Goal: Transaction & Acquisition: Obtain resource

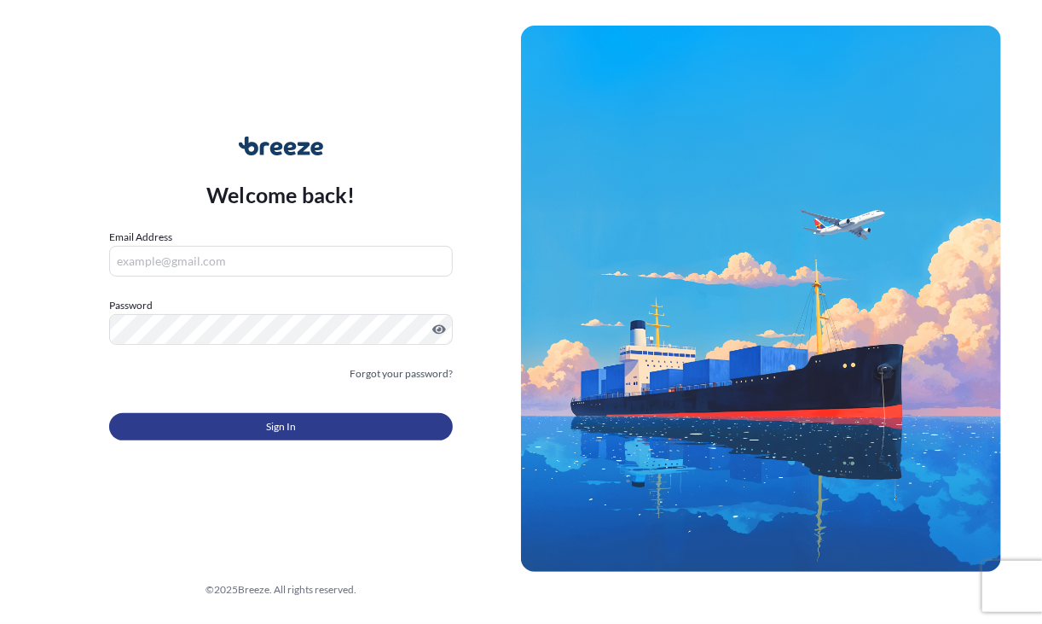
type input "[EMAIL_ADDRESS][DOMAIN_NAME]"
click at [272, 422] on span "Sign In" at bounding box center [281, 426] width 30 height 17
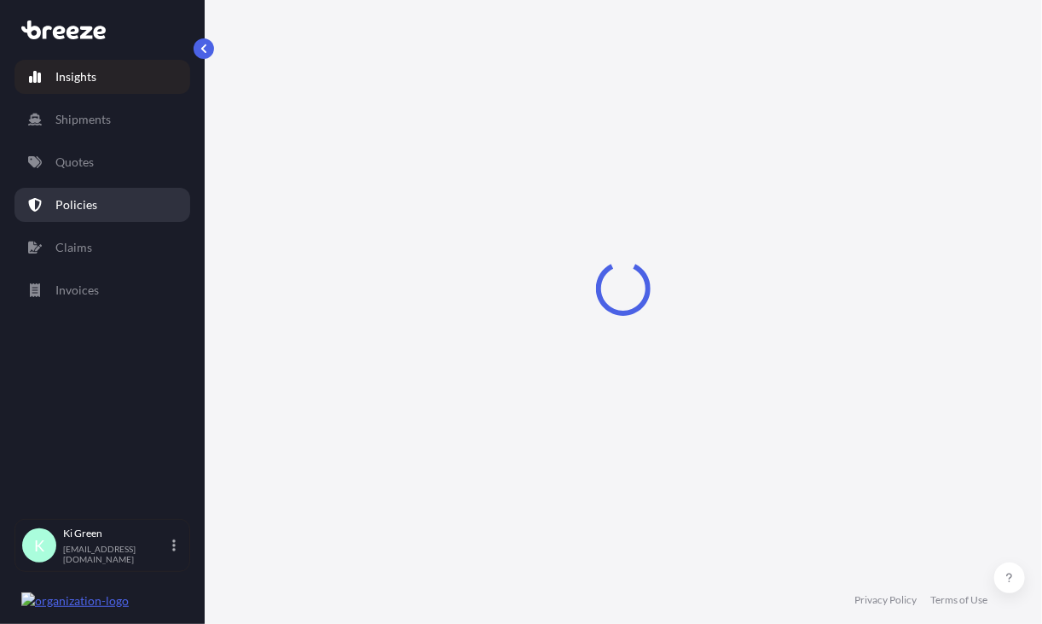
select select "2025"
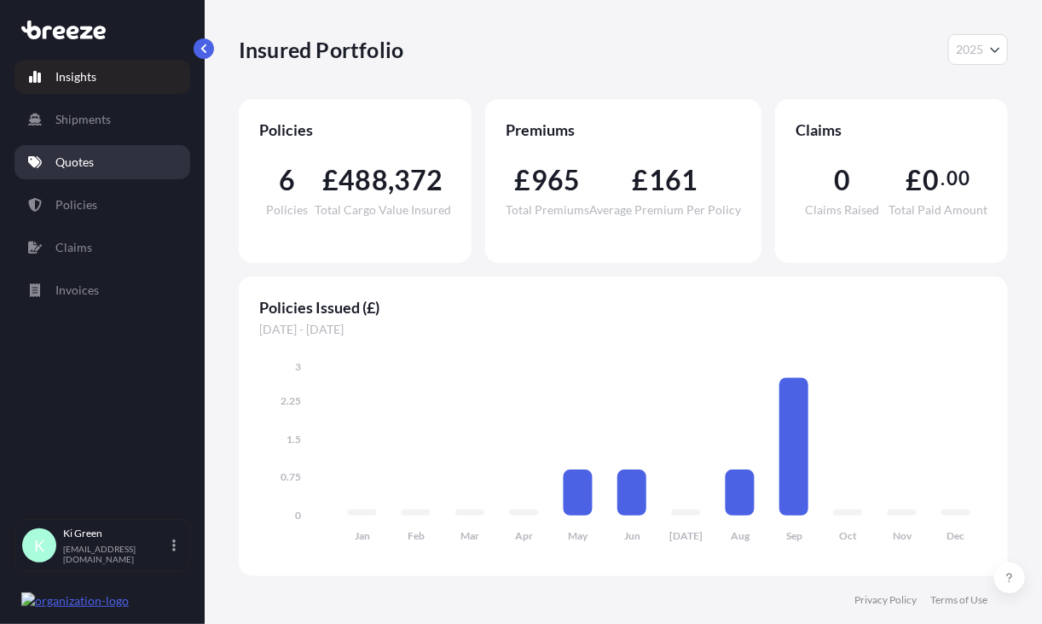
click at [110, 173] on link "Quotes" at bounding box center [103, 162] width 176 height 34
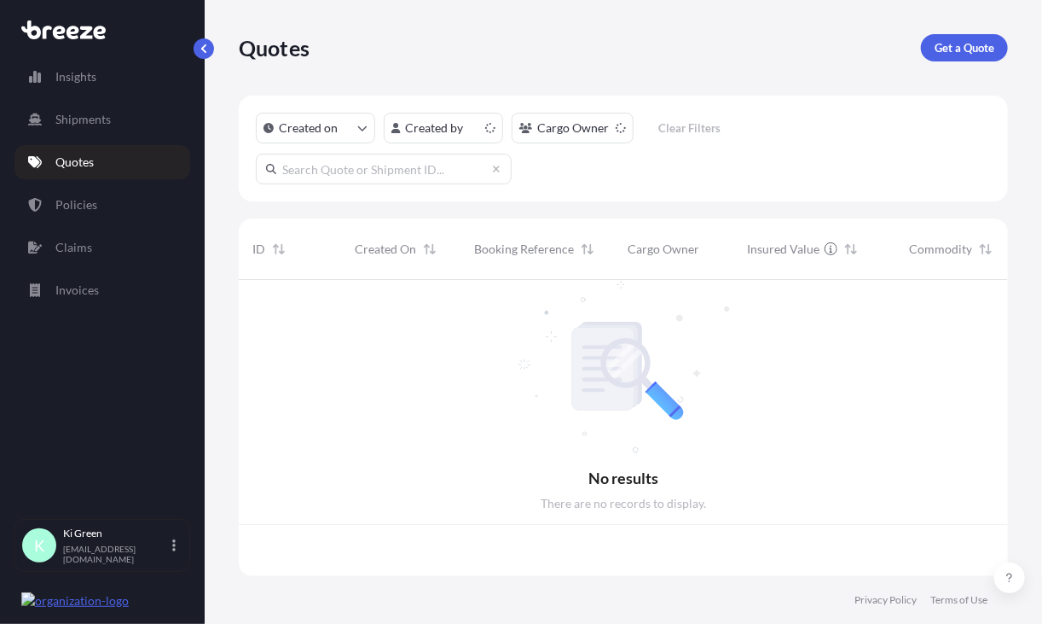
scroll to position [293, 757]
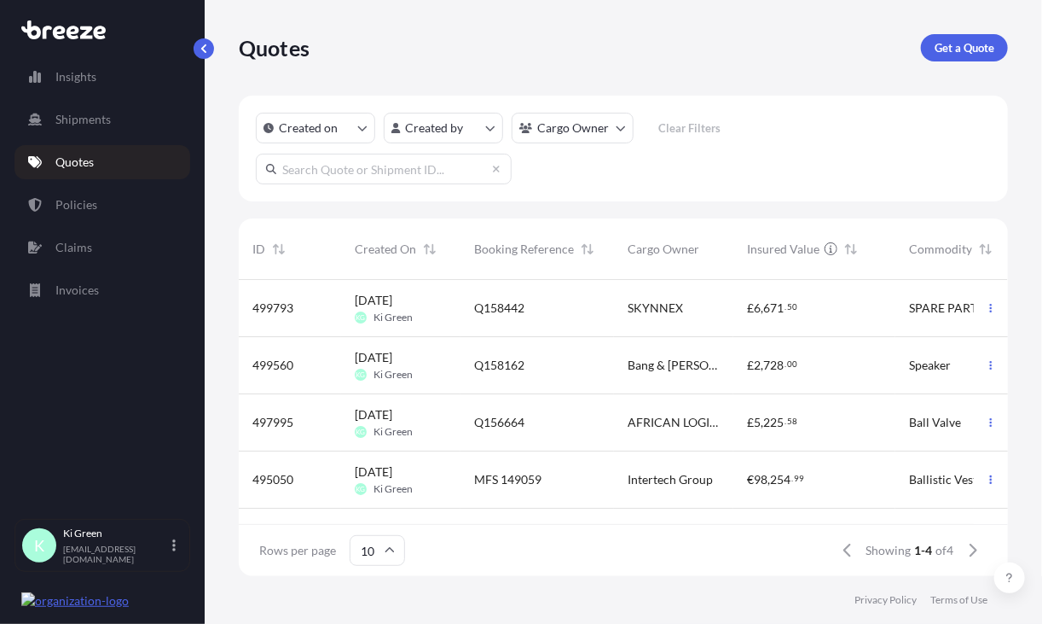
click at [555, 310] on div "Q158442" at bounding box center [537, 307] width 126 height 17
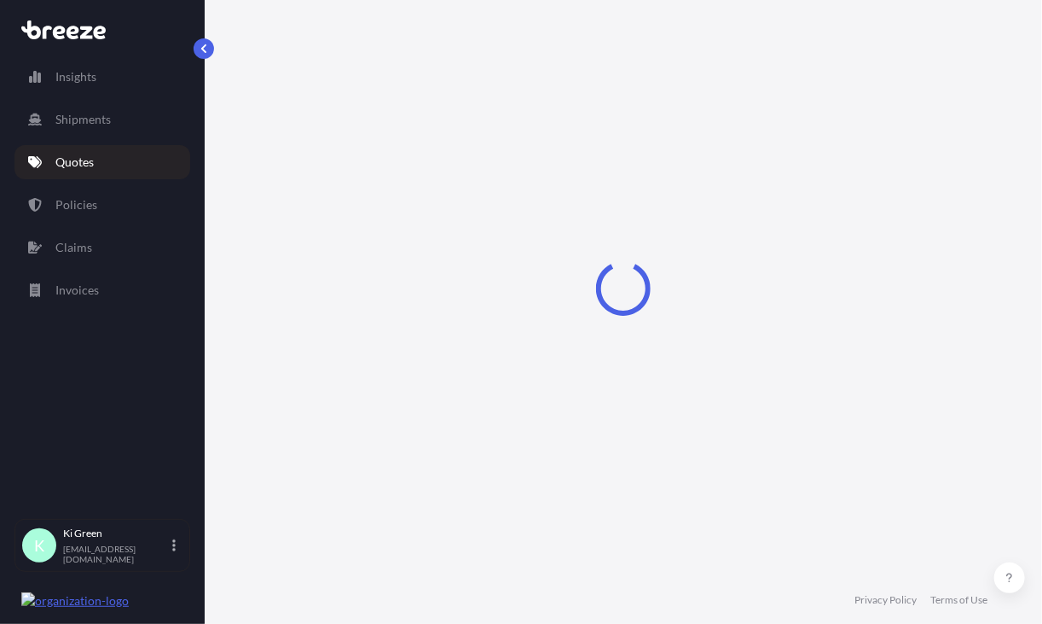
select select "Road"
select select "Air"
select select "Road"
select select "1"
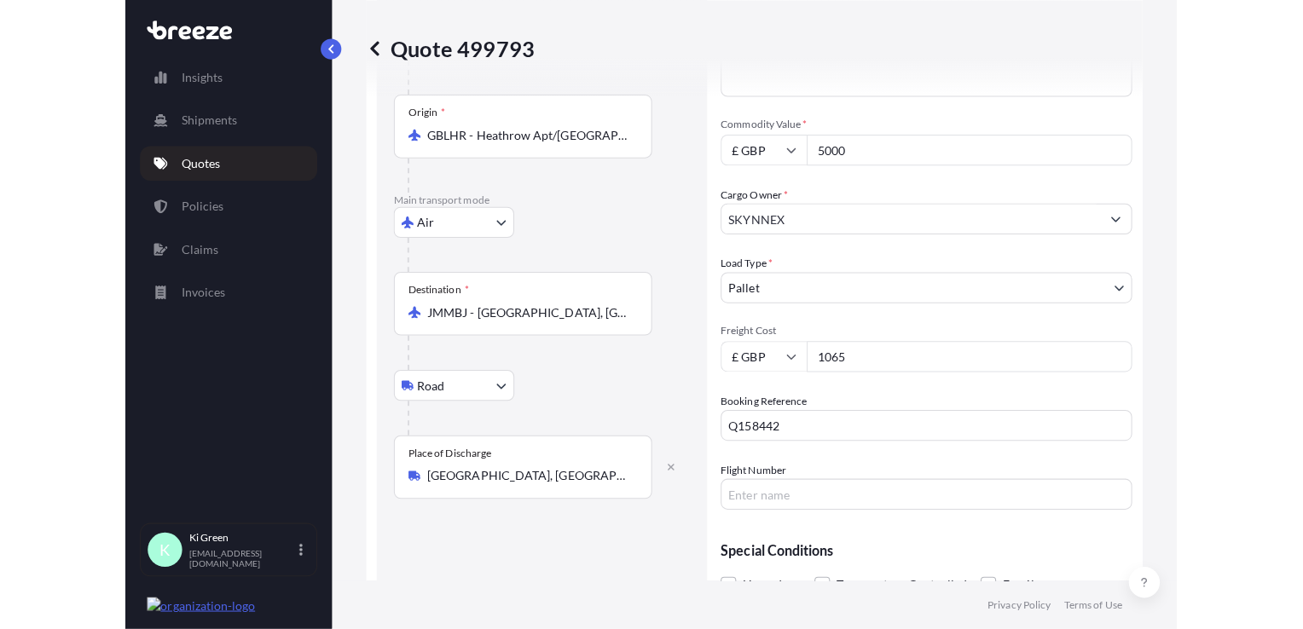
scroll to position [140, 0]
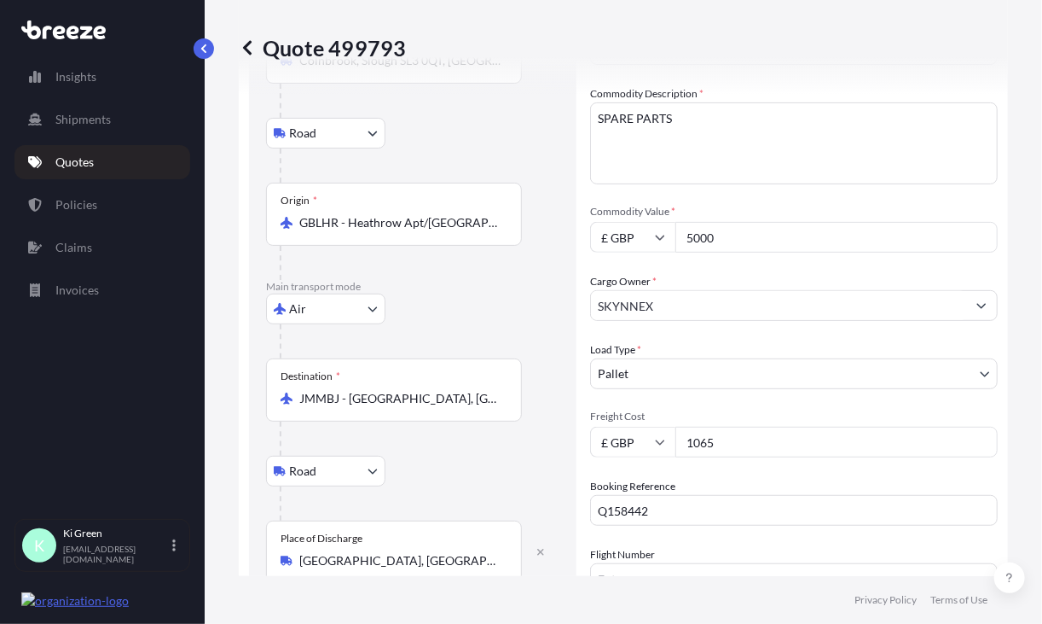
click at [754, 227] on input "5000" at bounding box center [837, 237] width 322 height 31
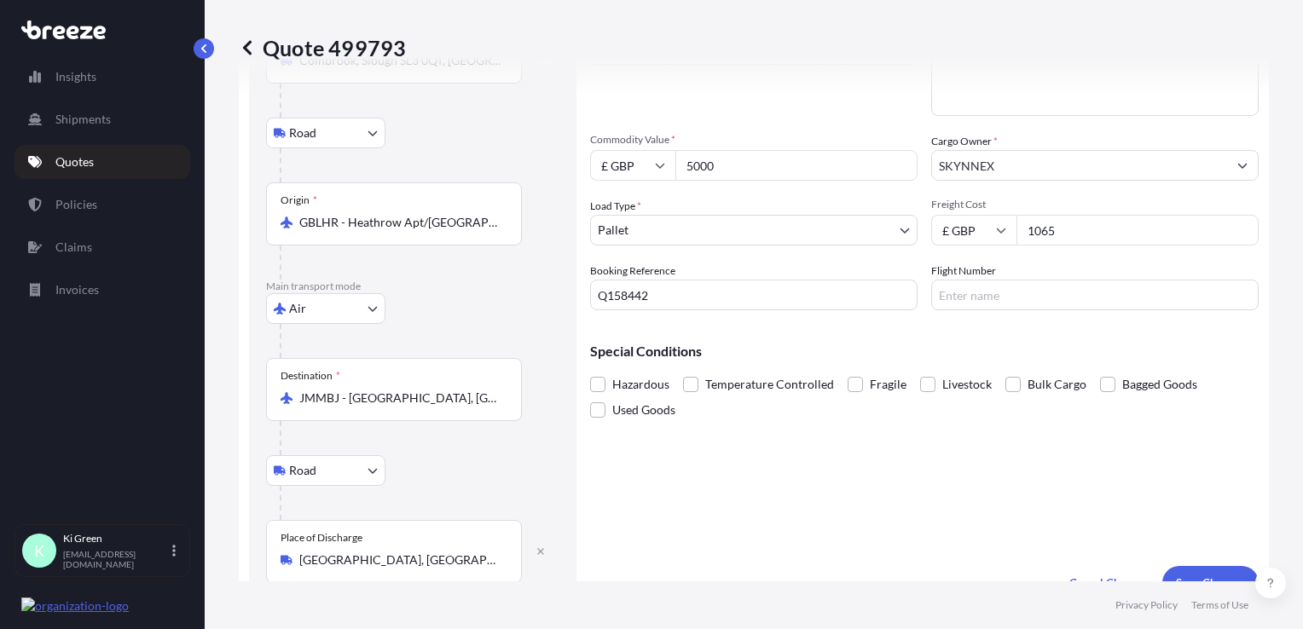
click at [1041, 217] on input "1065" at bounding box center [1138, 230] width 242 height 31
click at [809, 158] on input "5000" at bounding box center [797, 165] width 242 height 31
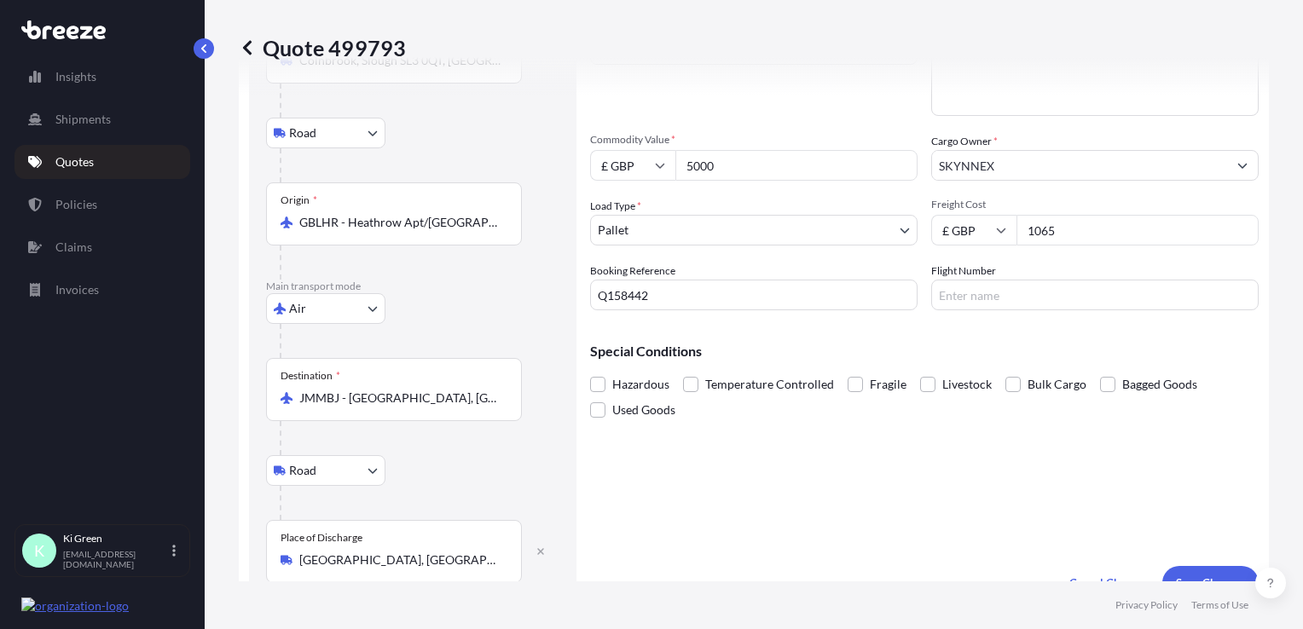
click at [809, 158] on input "5000" at bounding box center [797, 165] width 242 height 31
type input "4000"
click at [1041, 229] on input "1065" at bounding box center [1138, 230] width 242 height 31
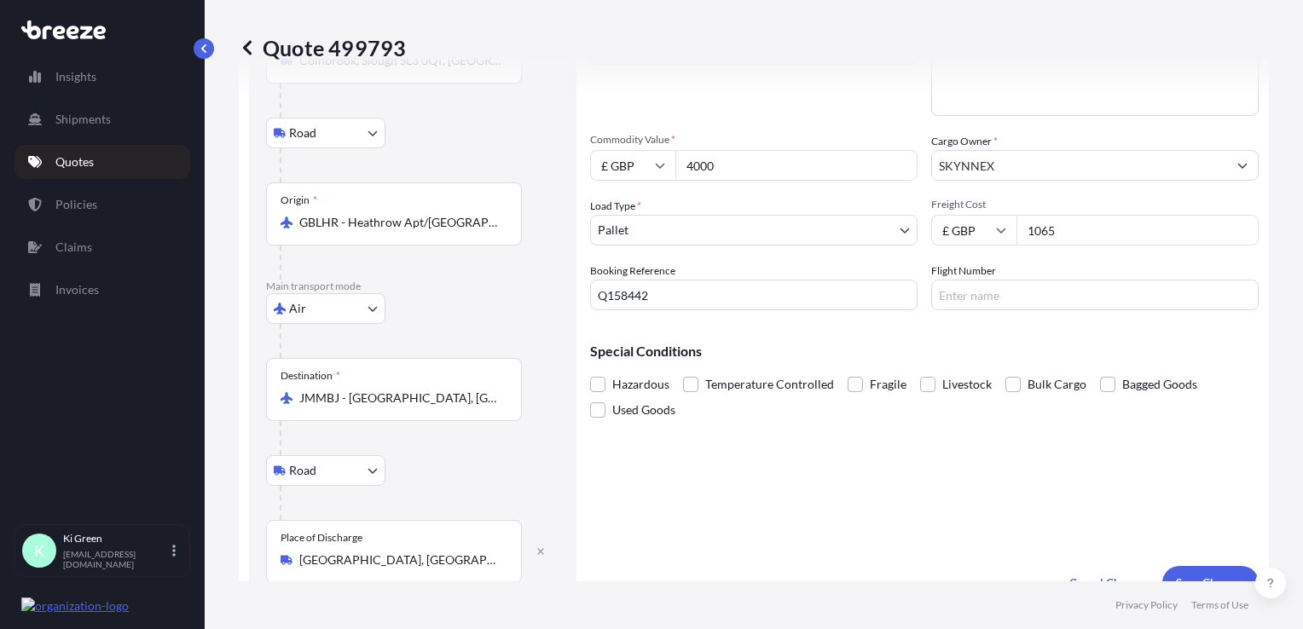
click at [1041, 229] on input "1065" at bounding box center [1138, 230] width 242 height 31
type input "1300"
click at [1041, 482] on div "Cargo Details Commodity Category * Electrical Machinery and Equipment Commodity…" at bounding box center [924, 283] width 669 height 635
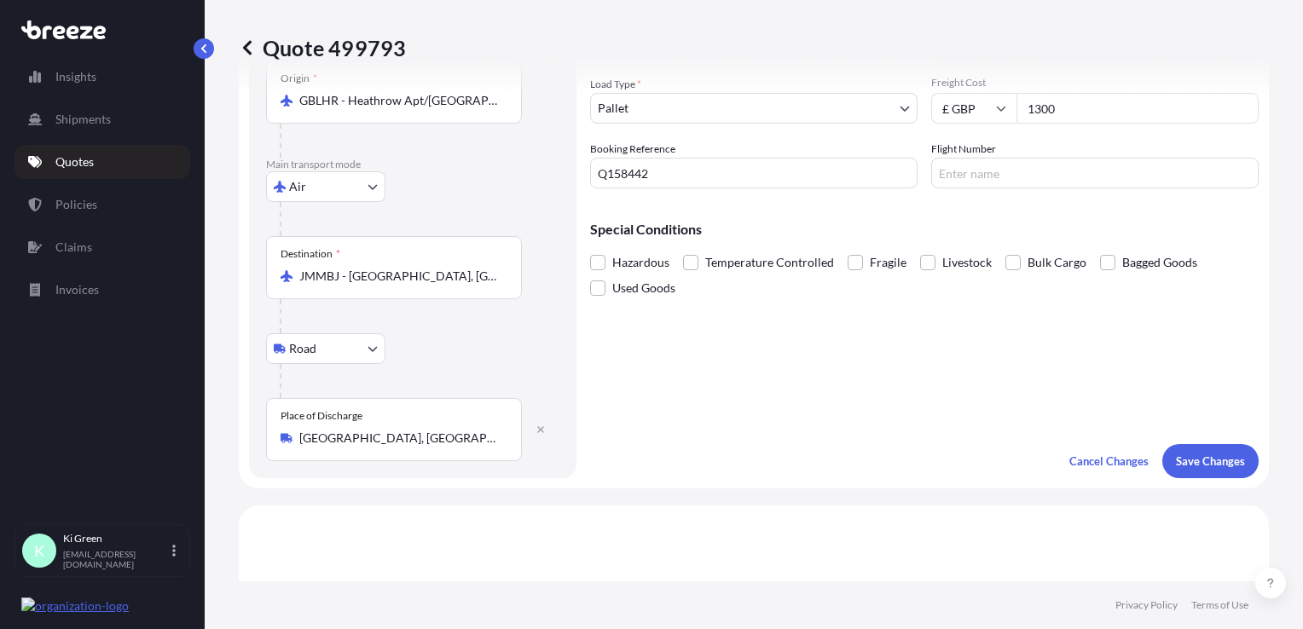
scroll to position [426, 0]
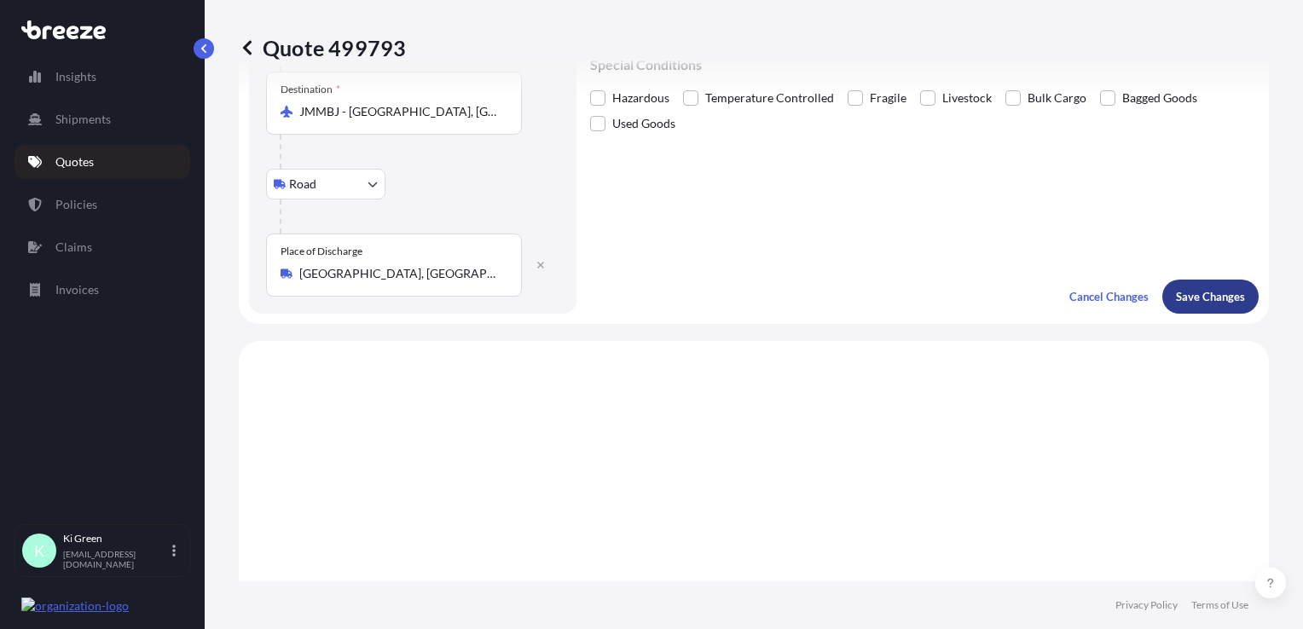
click at [1041, 298] on p "Save Changes" at bounding box center [1210, 296] width 69 height 17
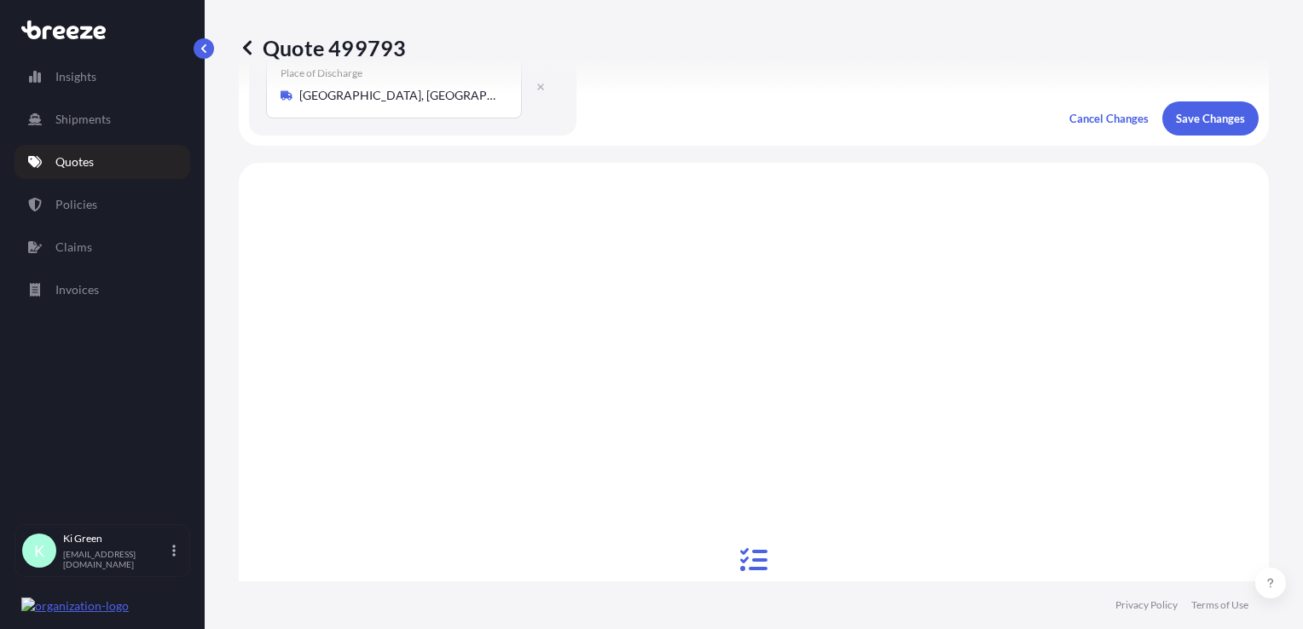
scroll to position [681, 0]
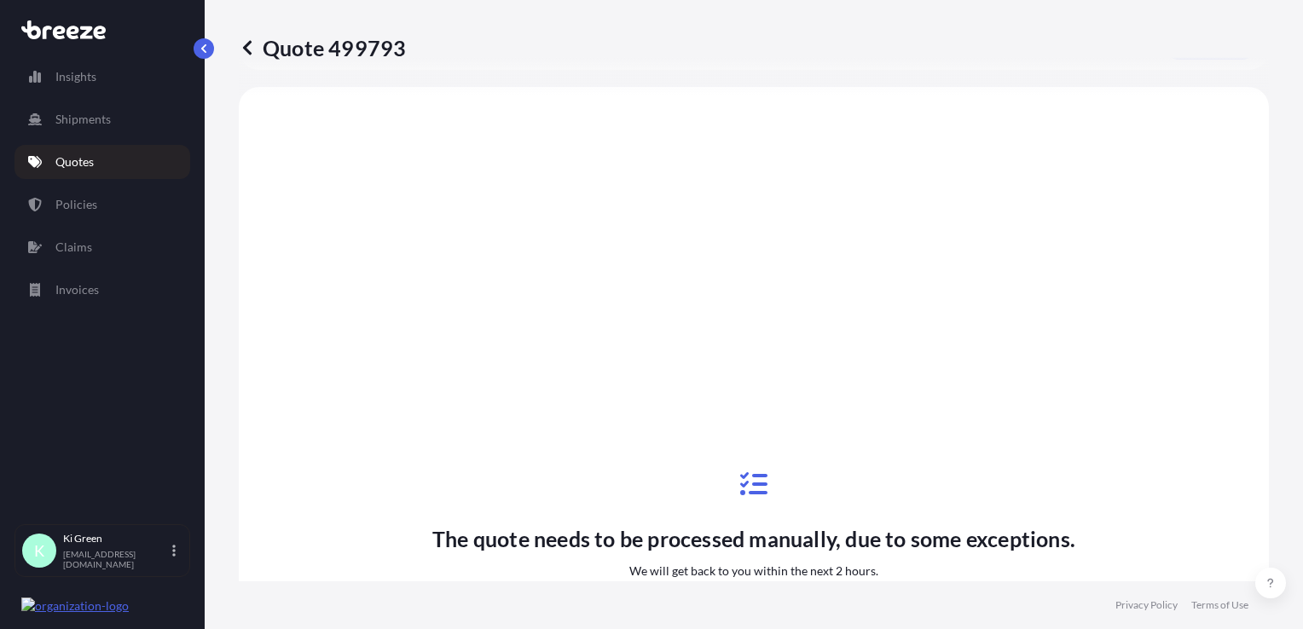
select select "Road"
select select "Air"
select select "Road"
select select "1"
click at [239, 44] on div "Quote 499793 Route Details Place of loading [GEOGRAPHIC_DATA] 0QT, UK Road Road…" at bounding box center [754, 291] width 1099 height 582
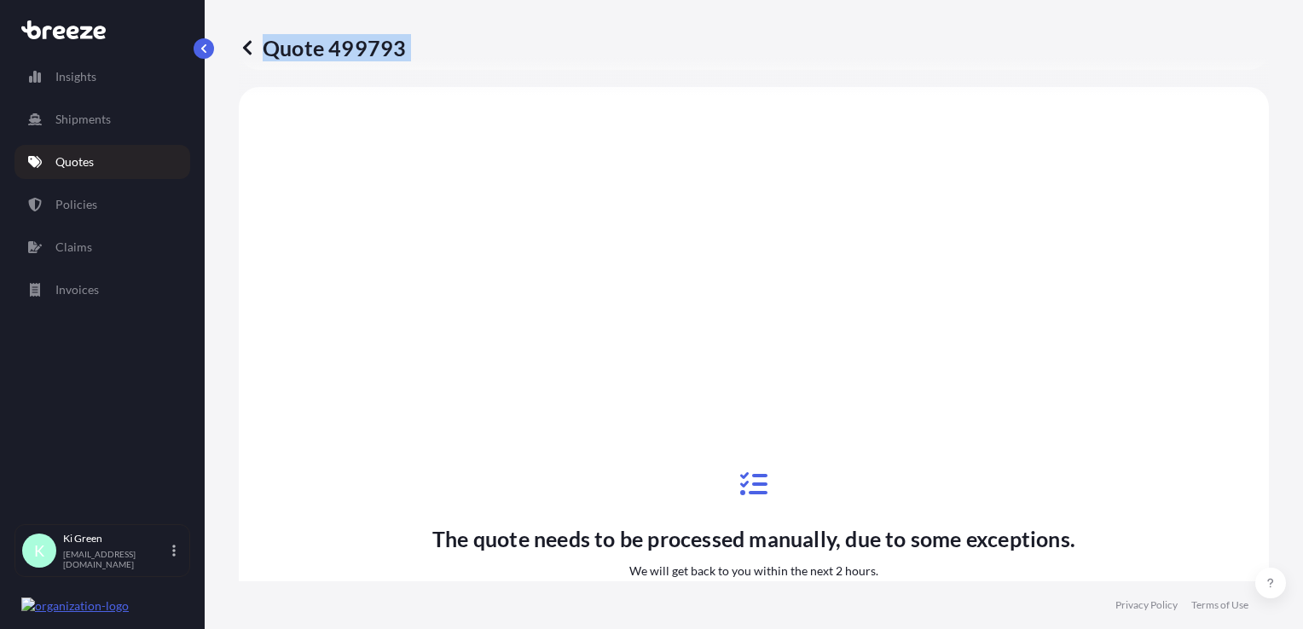
click at [250, 48] on icon at bounding box center [247, 47] width 17 height 17
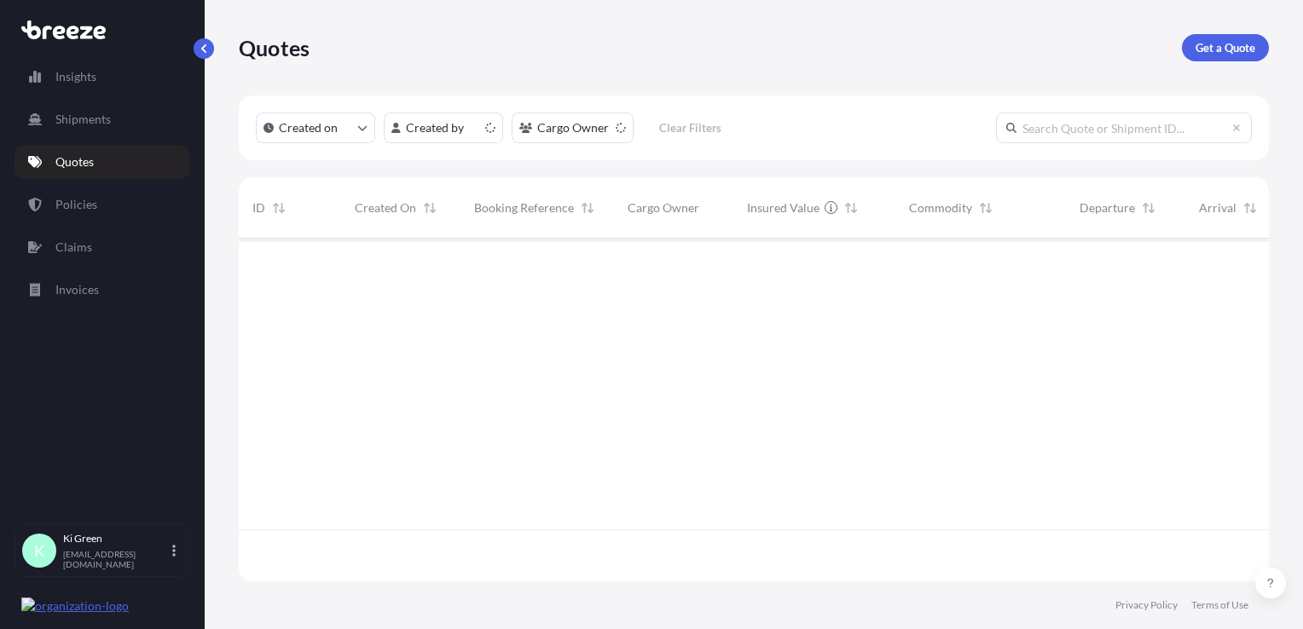
scroll to position [339, 1017]
click at [1041, 47] on p "Get a Quote" at bounding box center [1226, 47] width 60 height 17
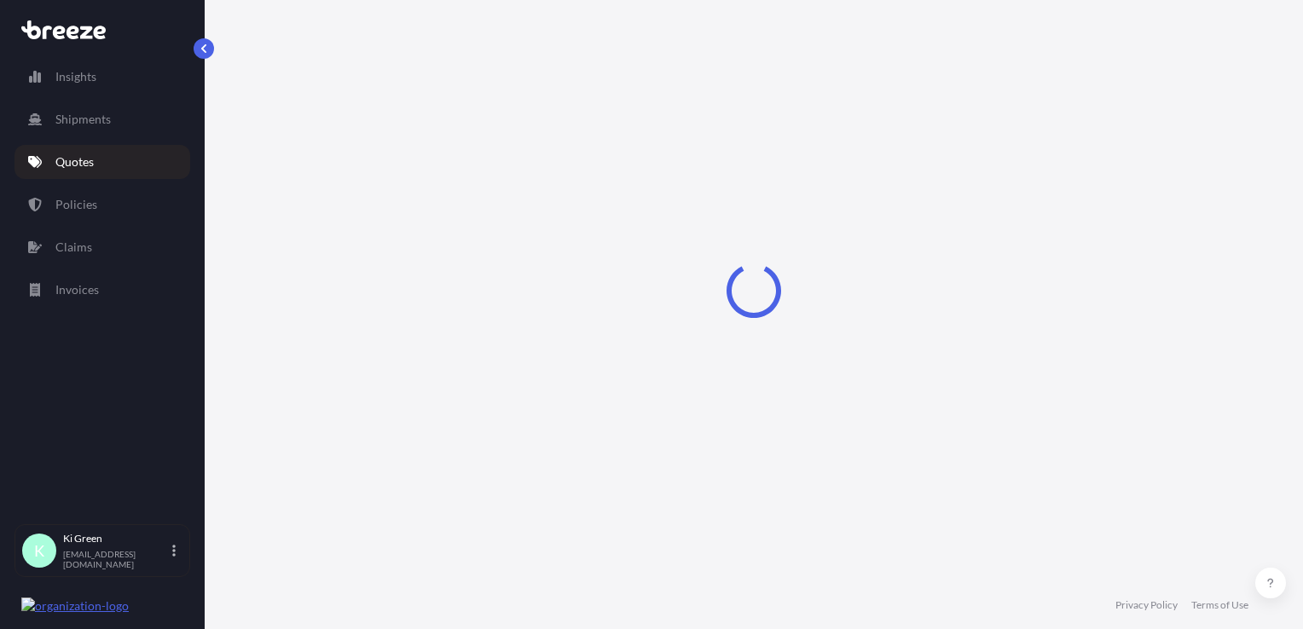
select select "Road"
select select "Sea"
select select "1"
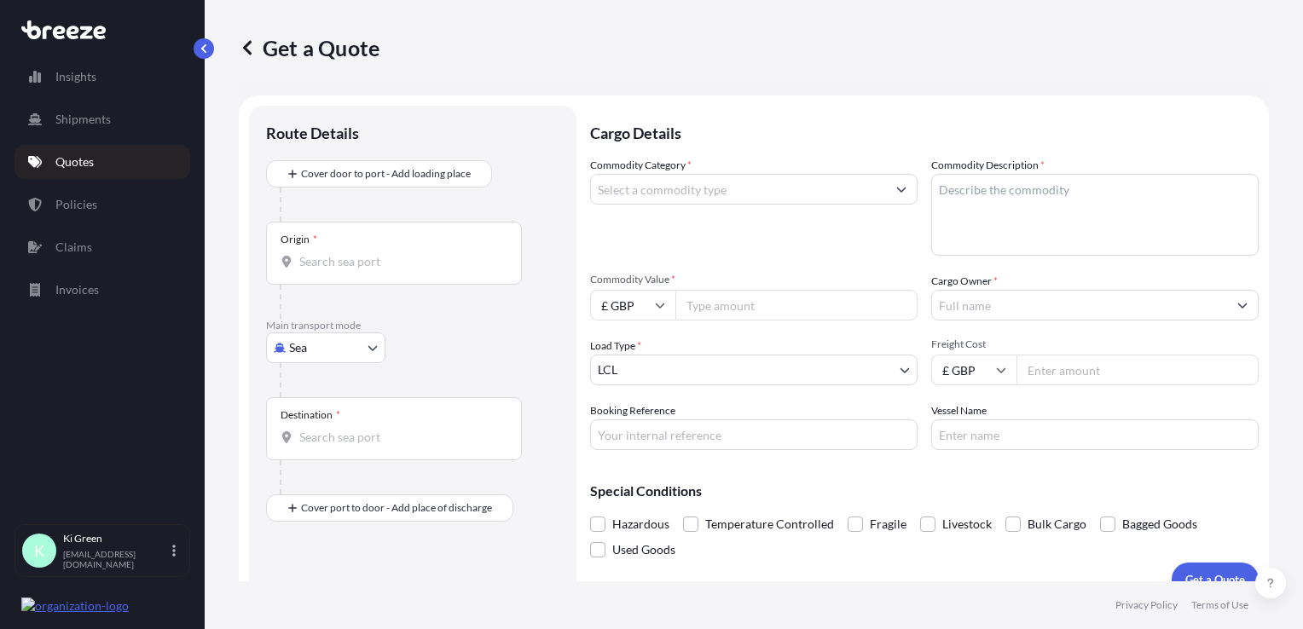
scroll to position [25, 0]
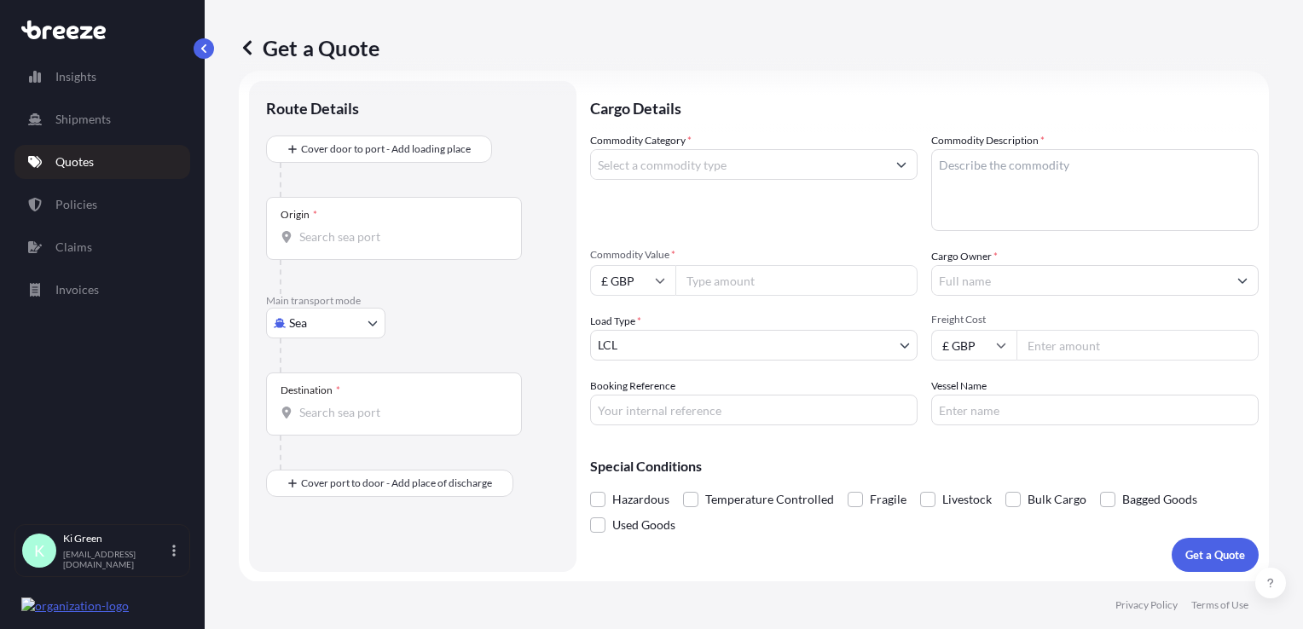
click at [696, 162] on input "Commodity Category *" at bounding box center [738, 164] width 295 height 31
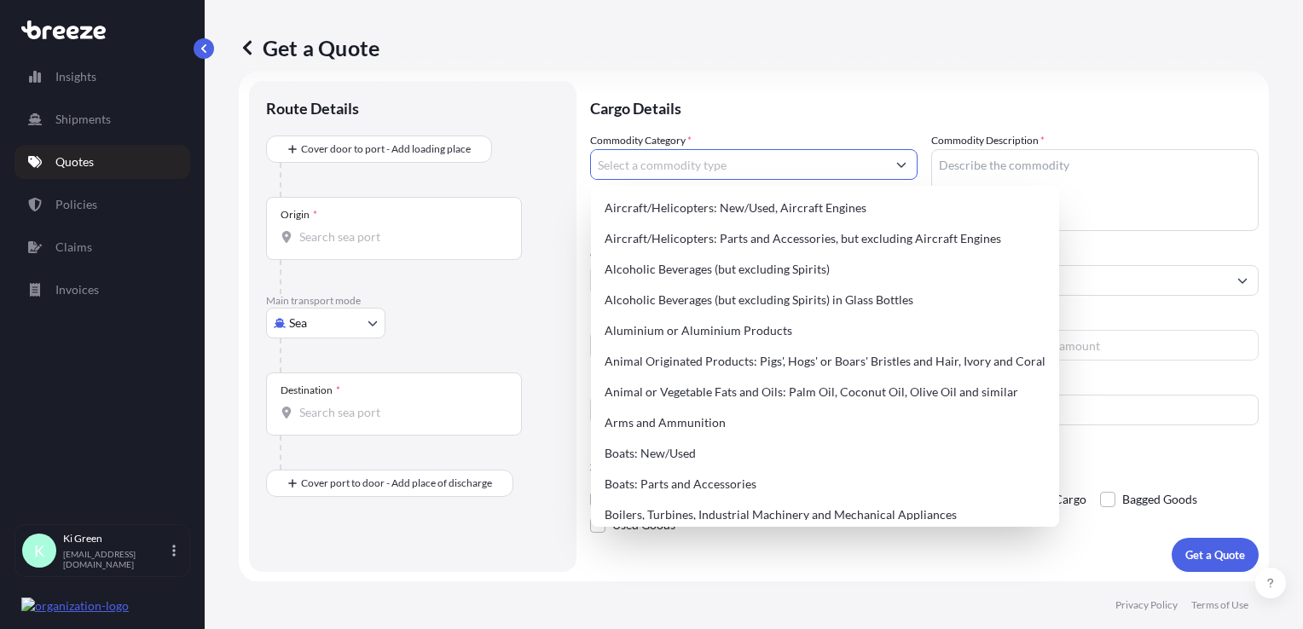
click at [403, 229] on input "Origin *" at bounding box center [399, 237] width 201 height 17
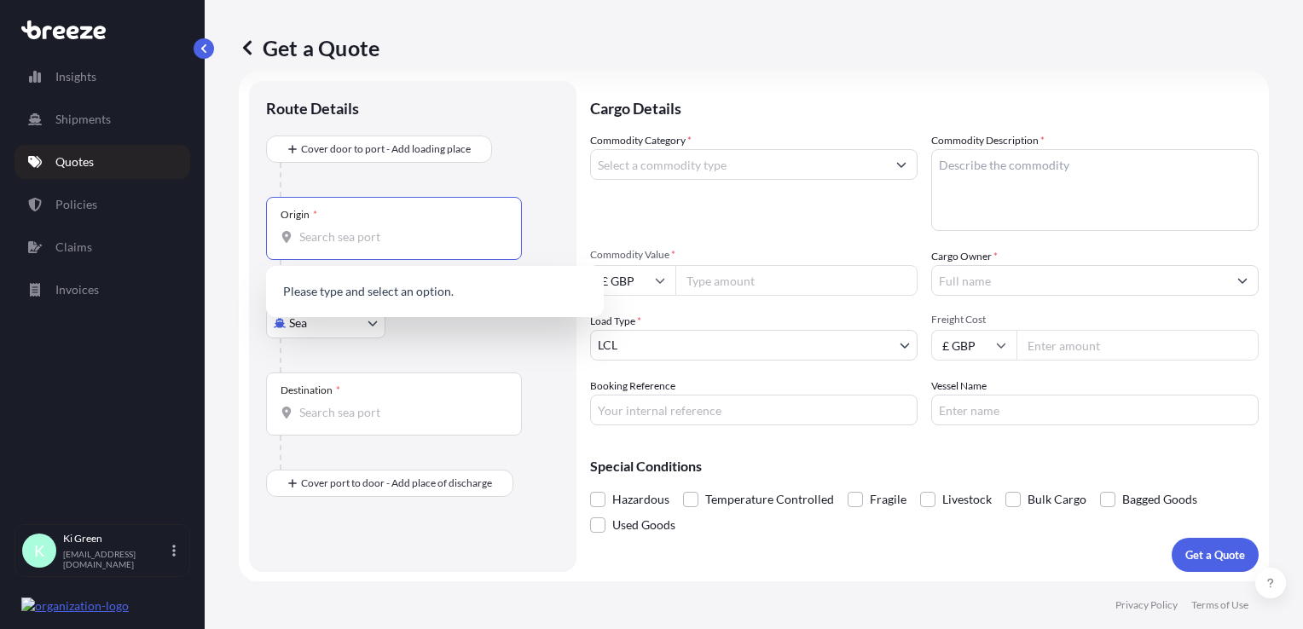
click at [387, 172] on div at bounding box center [420, 180] width 280 height 34
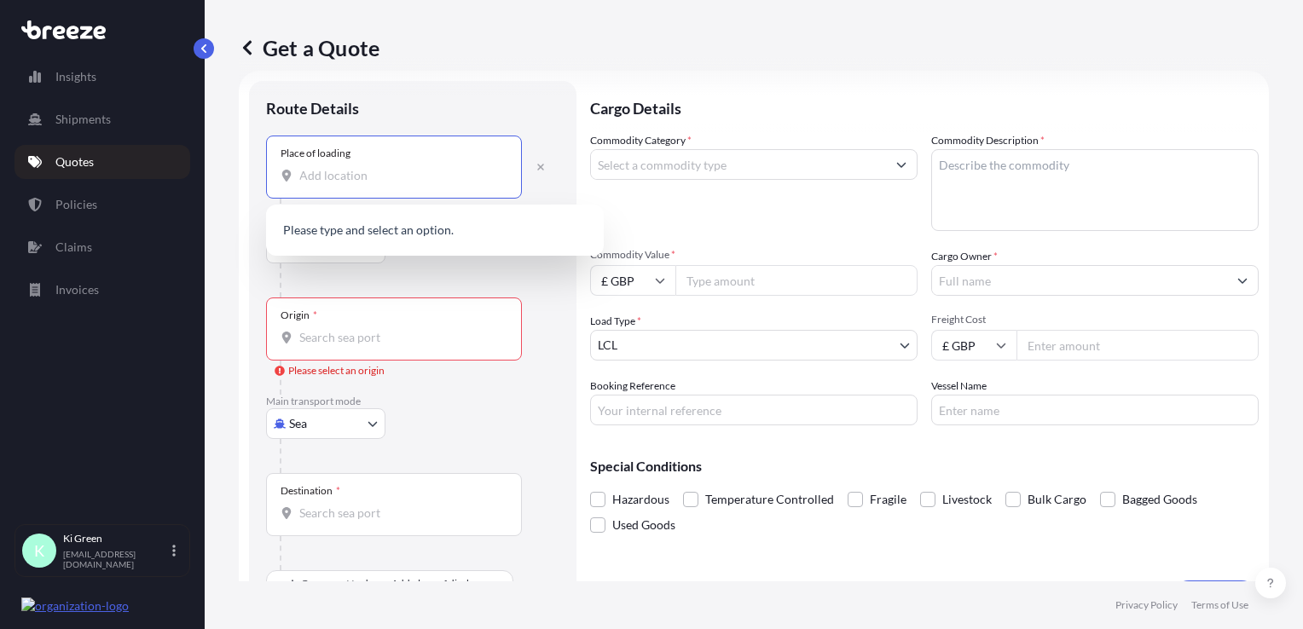
click at [361, 167] on input "Place of loading" at bounding box center [399, 175] width 201 height 17
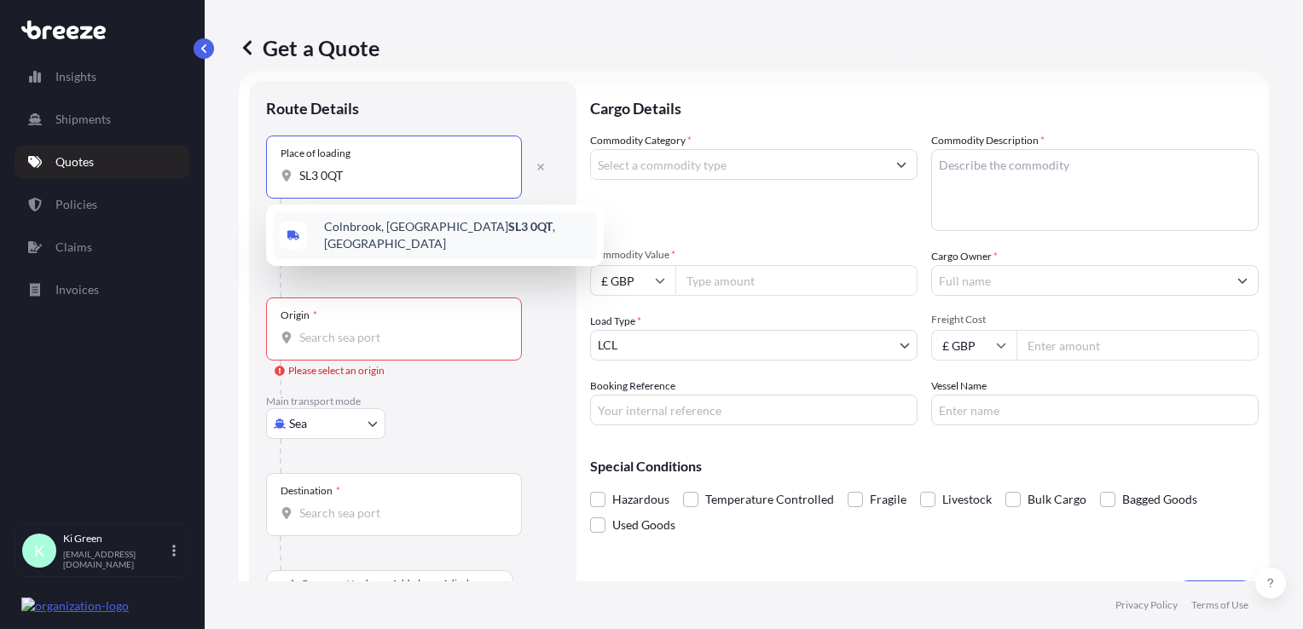
click at [389, 223] on span "Colnbrook, Slough SL3 0QT , [GEOGRAPHIC_DATA]" at bounding box center [457, 235] width 266 height 34
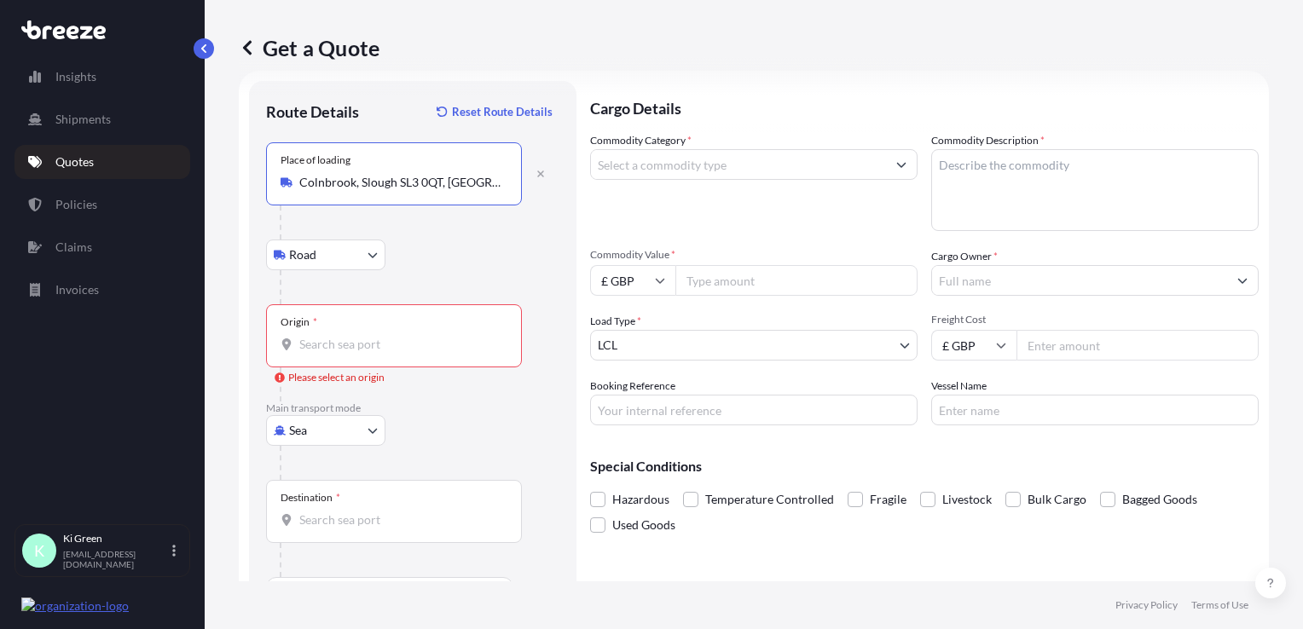
type input "Colnbrook, Slough SL3 0QT, [GEOGRAPHIC_DATA]"
click at [378, 368] on div at bounding box center [401, 385] width 242 height 34
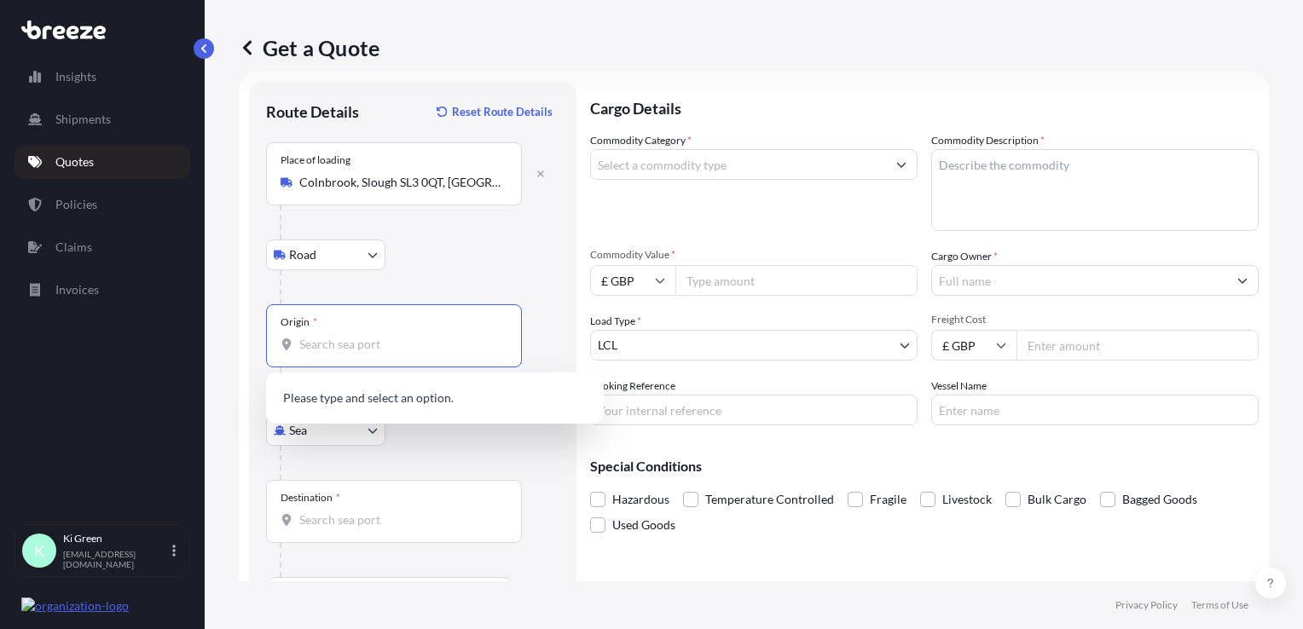
click at [374, 351] on input "Origin * Please select an origin" at bounding box center [399, 344] width 201 height 17
click at [334, 446] on div at bounding box center [420, 463] width 280 height 34
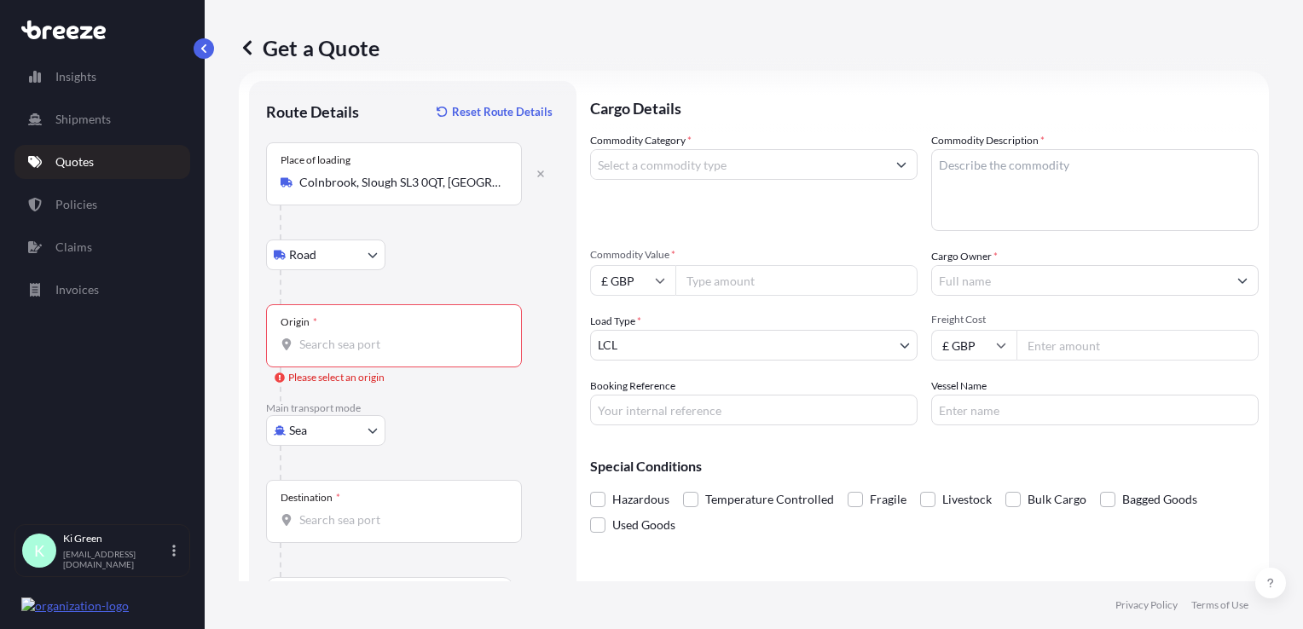
click at [334, 438] on body "0 options available. 1 option available. 0 options available. Insights Shipment…" at bounding box center [651, 314] width 1303 height 629
click at [334, 502] on div "Air" at bounding box center [326, 504] width 106 height 31
click at [348, 189] on input "Place of loading" at bounding box center [399, 182] width 201 height 17
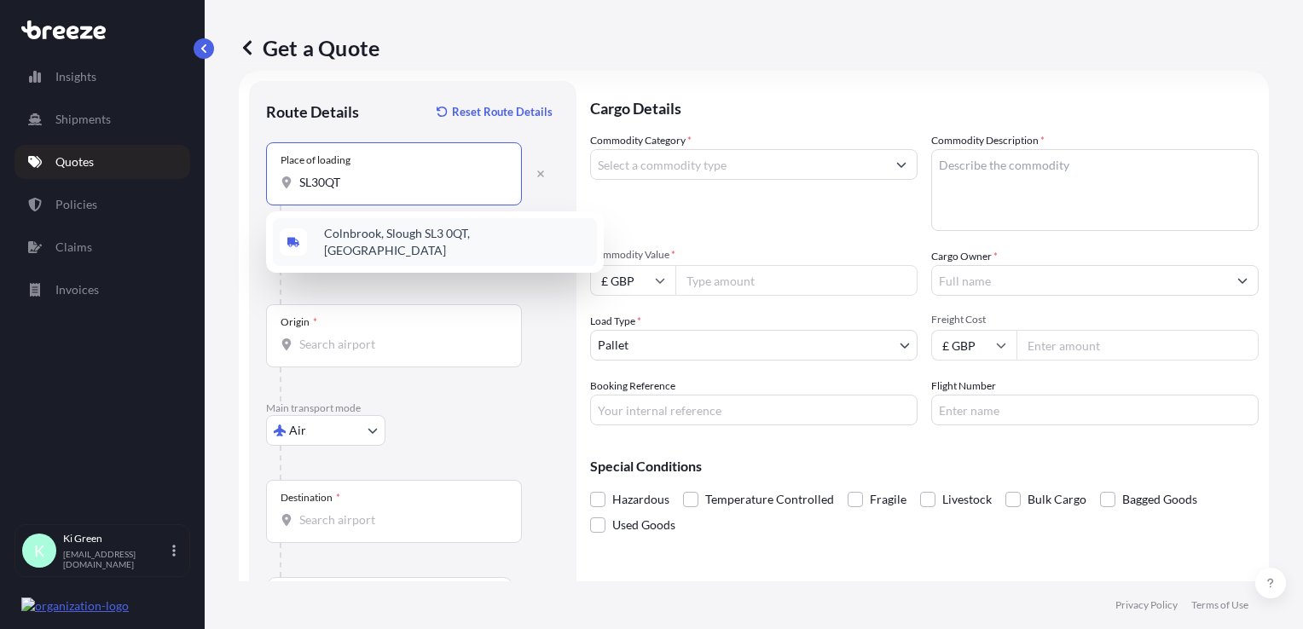
click at [357, 231] on span "Colnbrook, Slough SL3 0QT, [GEOGRAPHIC_DATA]" at bounding box center [457, 242] width 266 height 34
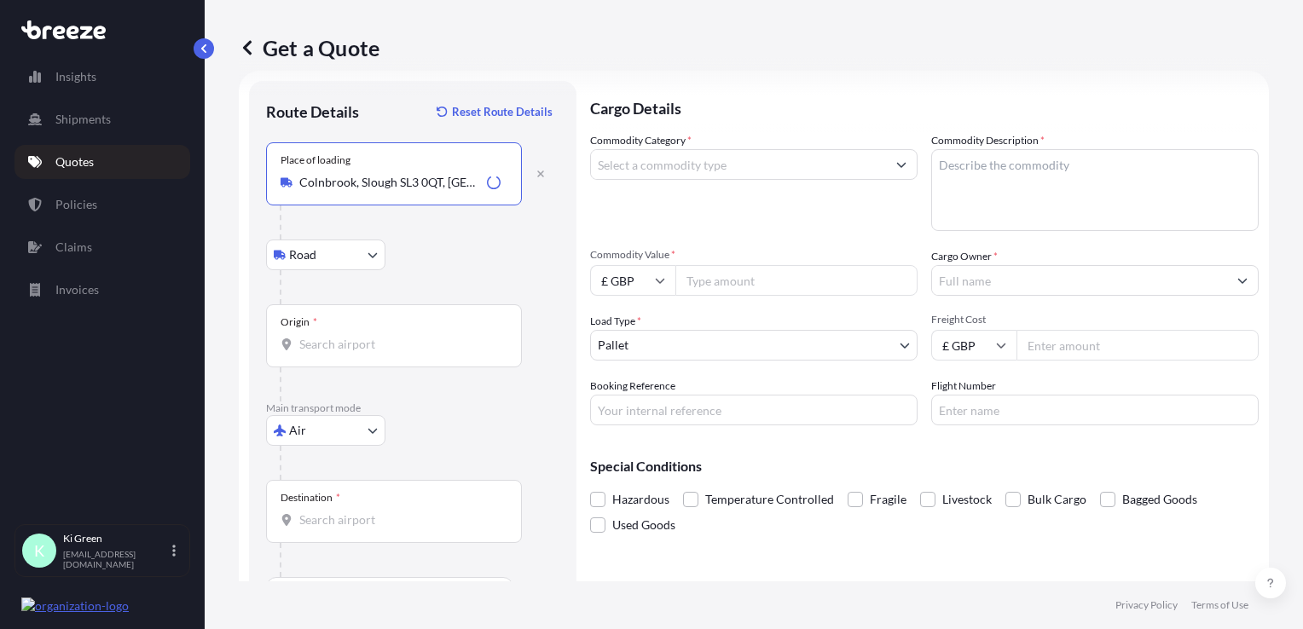
type input "Colnbrook, Slough SL3 0QT, [GEOGRAPHIC_DATA]"
click at [368, 348] on input "Origin *" at bounding box center [399, 344] width 201 height 17
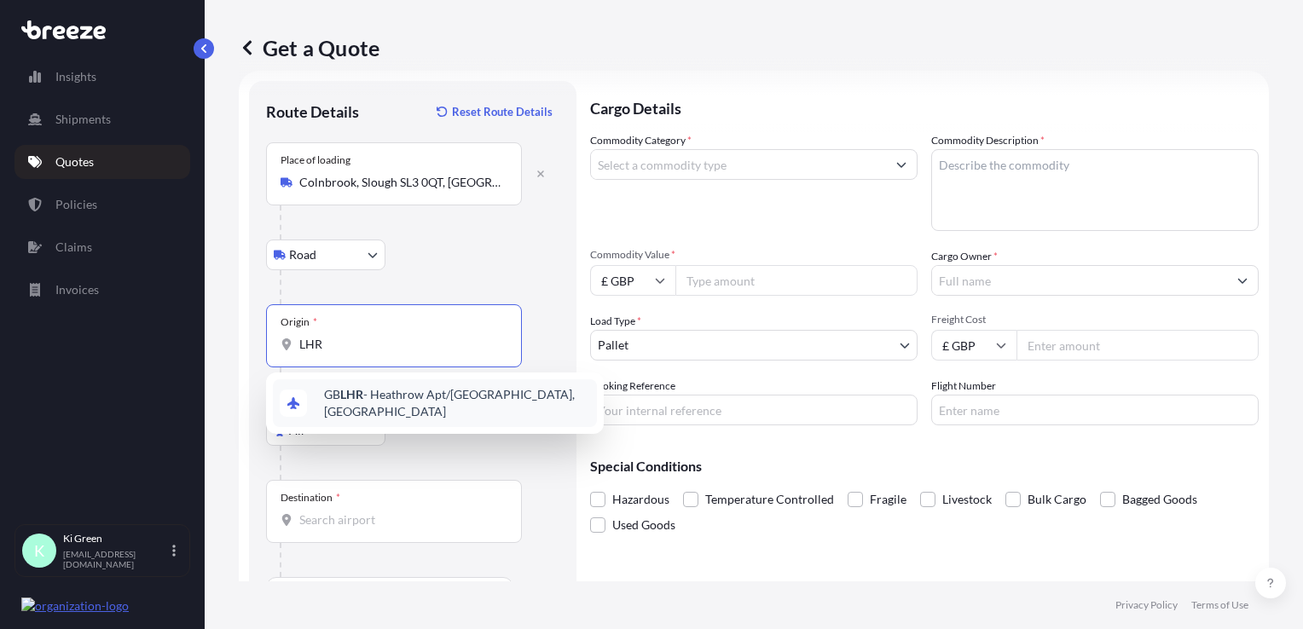
click at [394, 403] on span "GB LHR - Heathrow Apt/[GEOGRAPHIC_DATA], [GEOGRAPHIC_DATA]" at bounding box center [457, 403] width 266 height 34
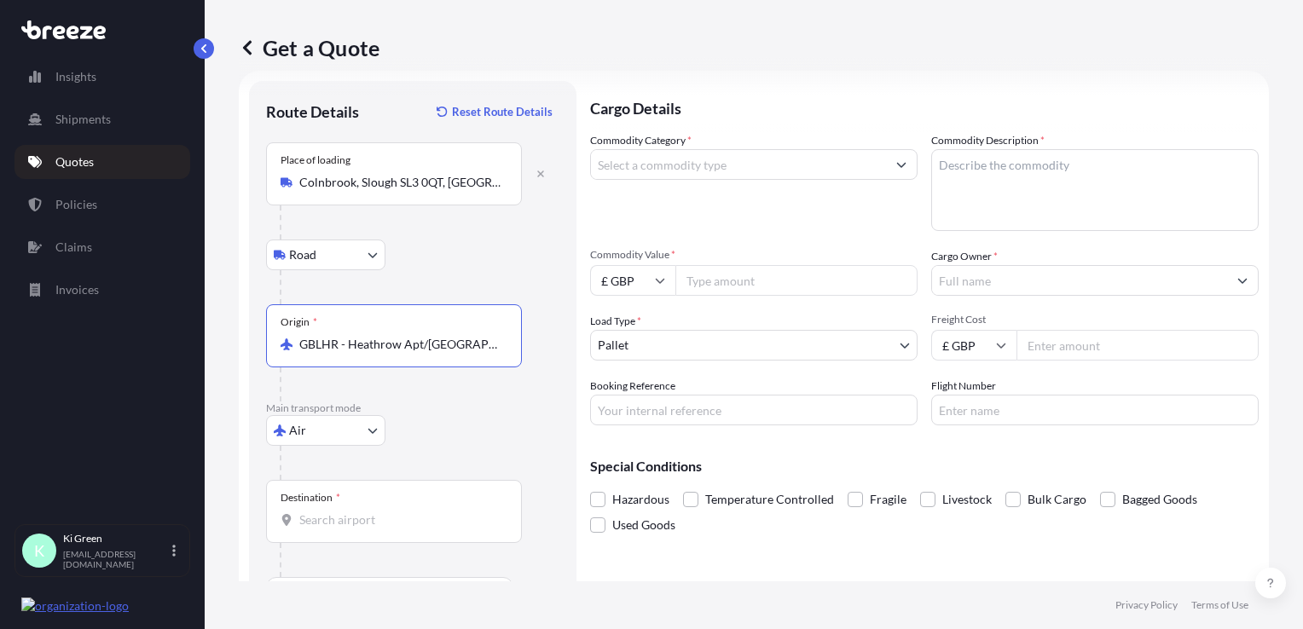
type input "GBLHR - Heathrow Apt/[GEOGRAPHIC_DATA], [GEOGRAPHIC_DATA]"
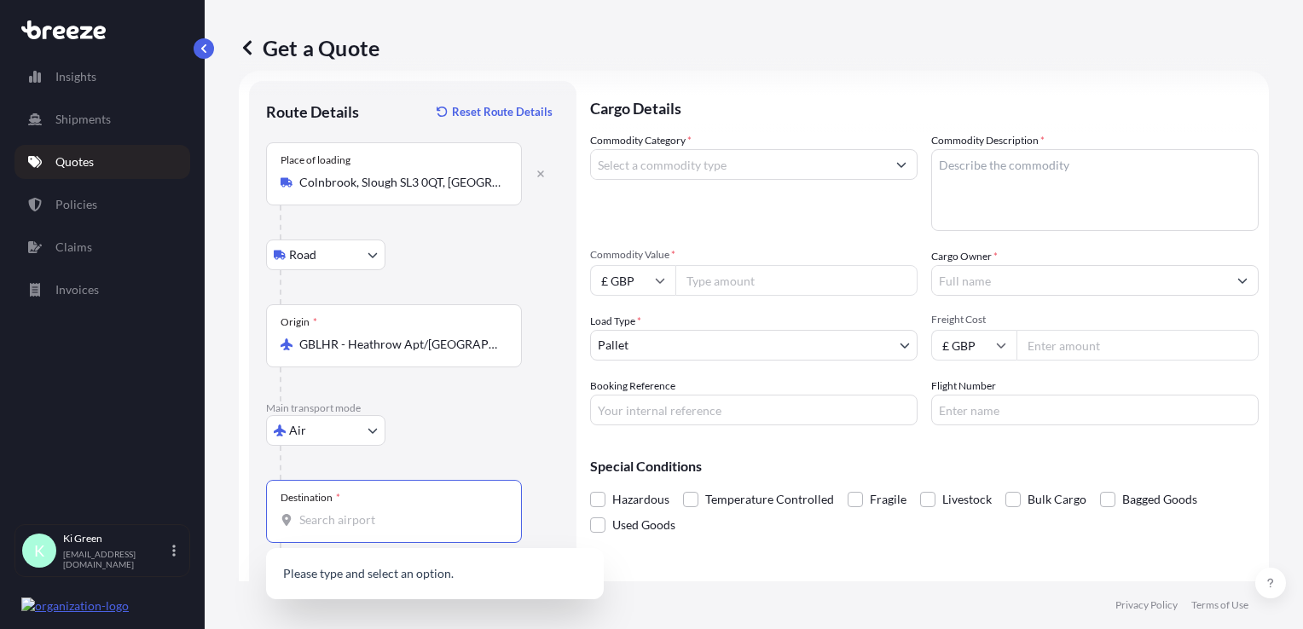
click at [358, 519] on input "Destination *" at bounding box center [399, 520] width 201 height 17
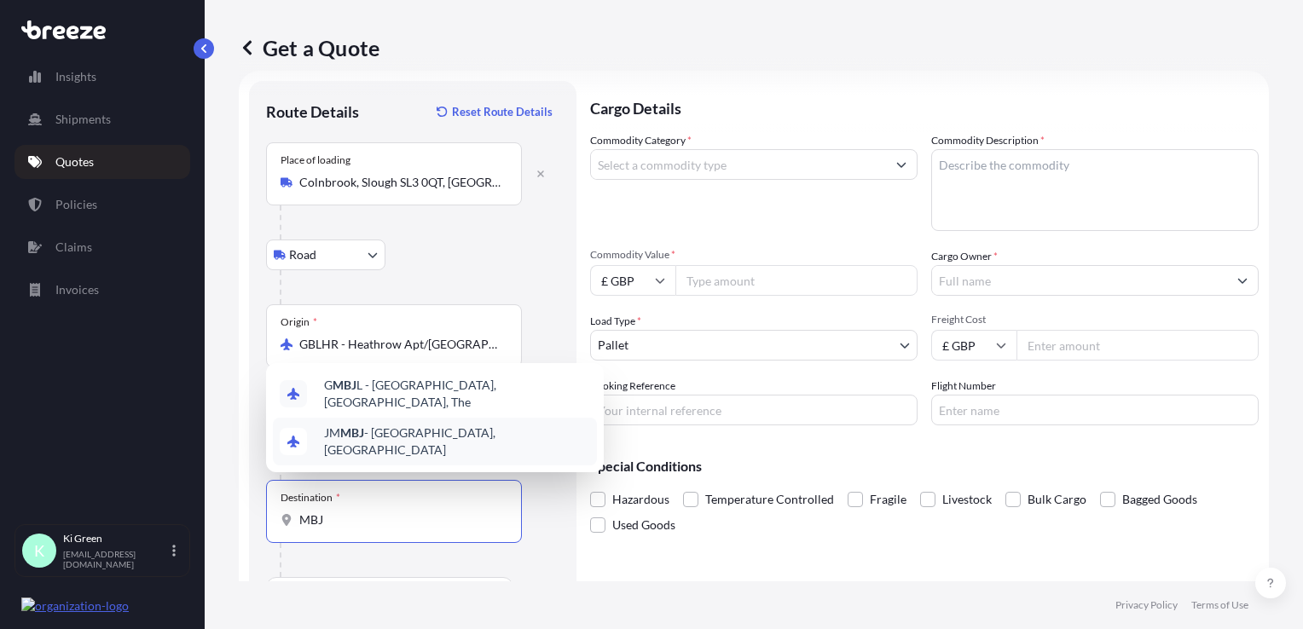
click at [431, 451] on span "JM MBJ - [GEOGRAPHIC_DATA], [GEOGRAPHIC_DATA]" at bounding box center [457, 442] width 266 height 34
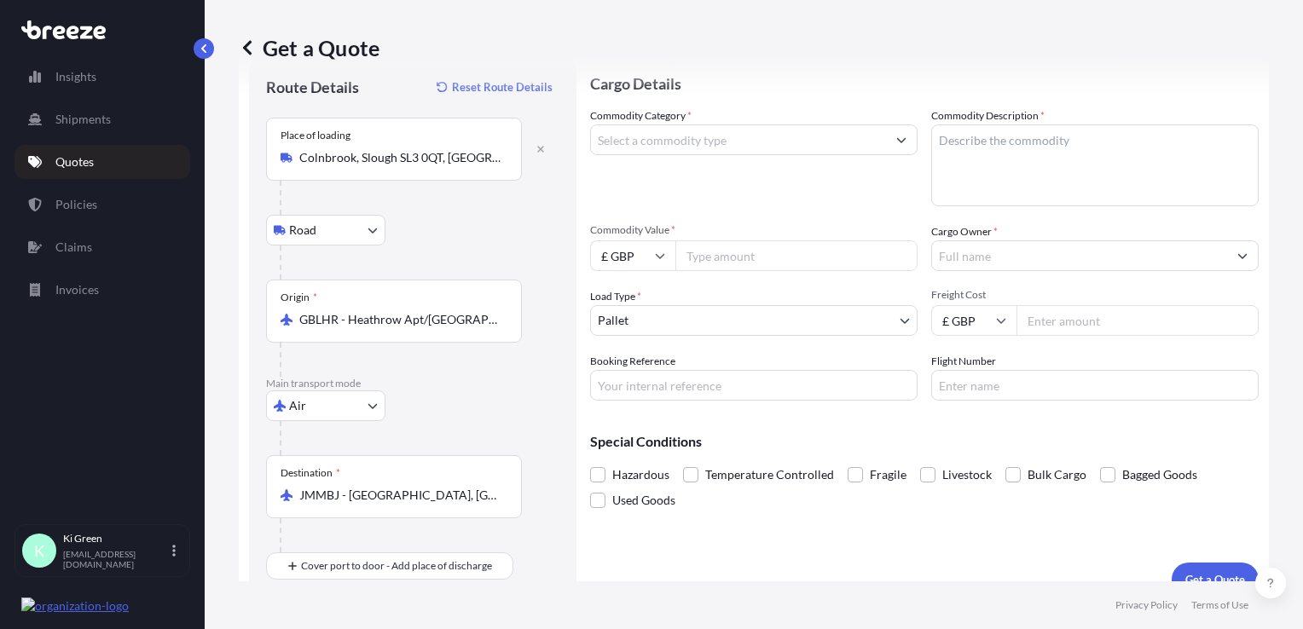
scroll to position [73, 0]
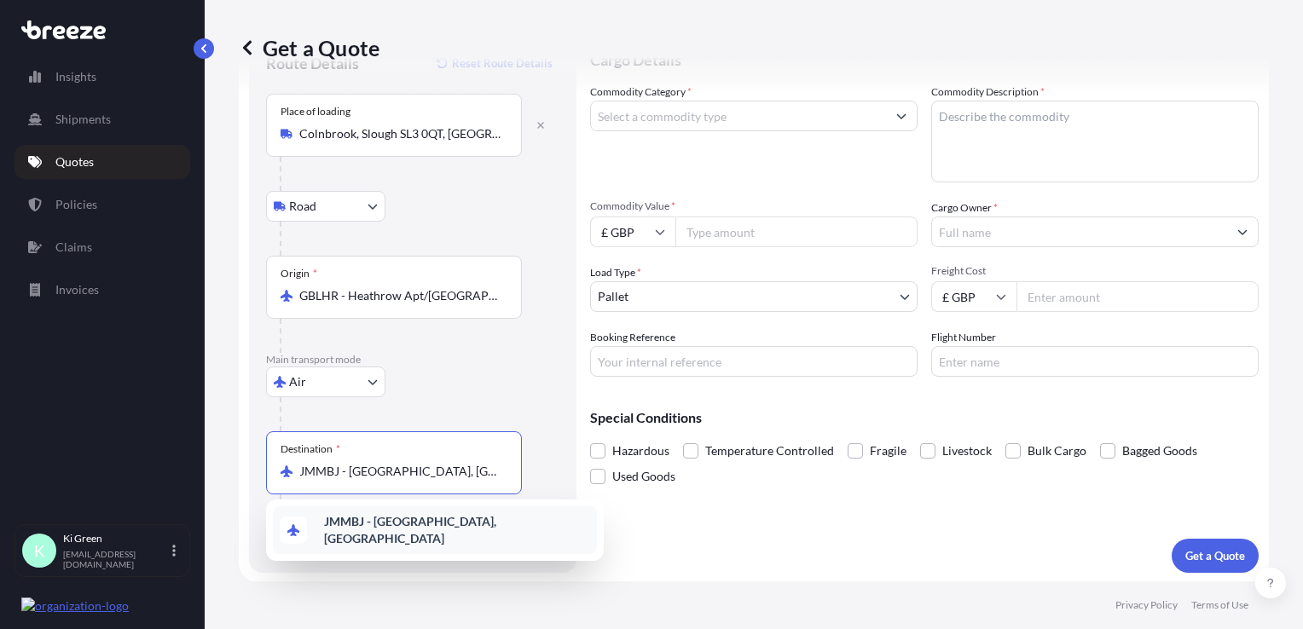
paste input "[GEOGRAPHIC_DATA], [GEOGRAPHIC_DATA]"
type input "JMMBJ - [GEOGRAPHIC_DATA], [GEOGRAPHIC_DATA]"
click at [513, 385] on div "Air Sea Air Road Rail" at bounding box center [412, 382] width 293 height 31
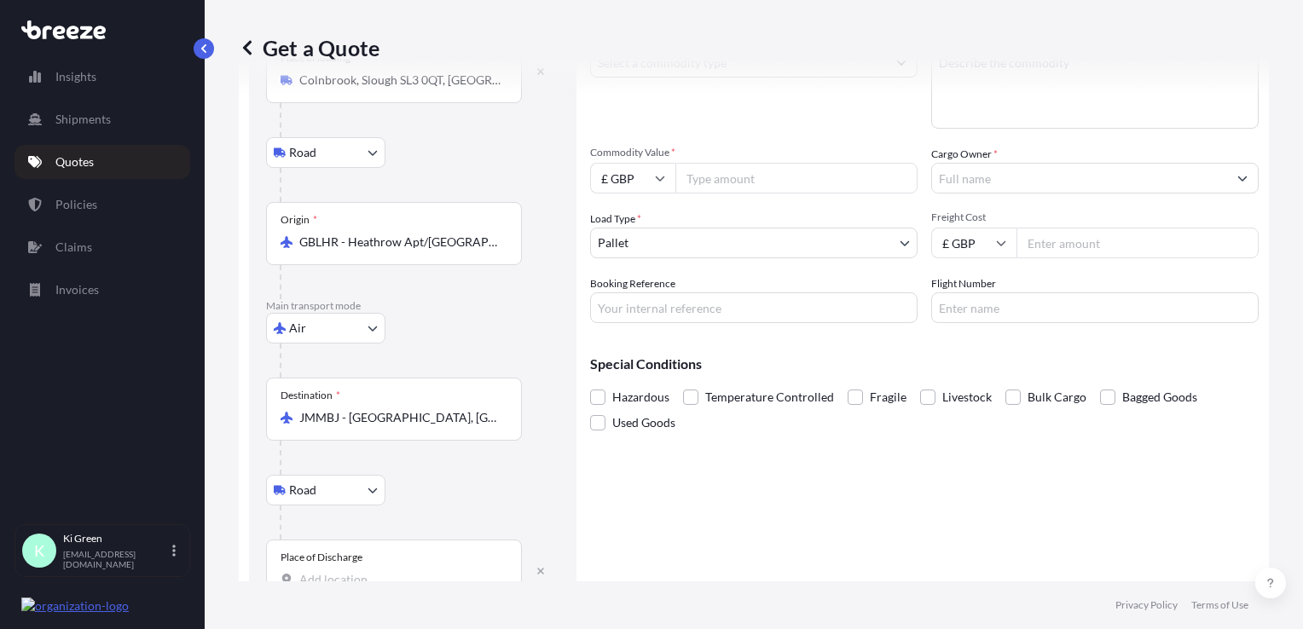
scroll to position [174, 0]
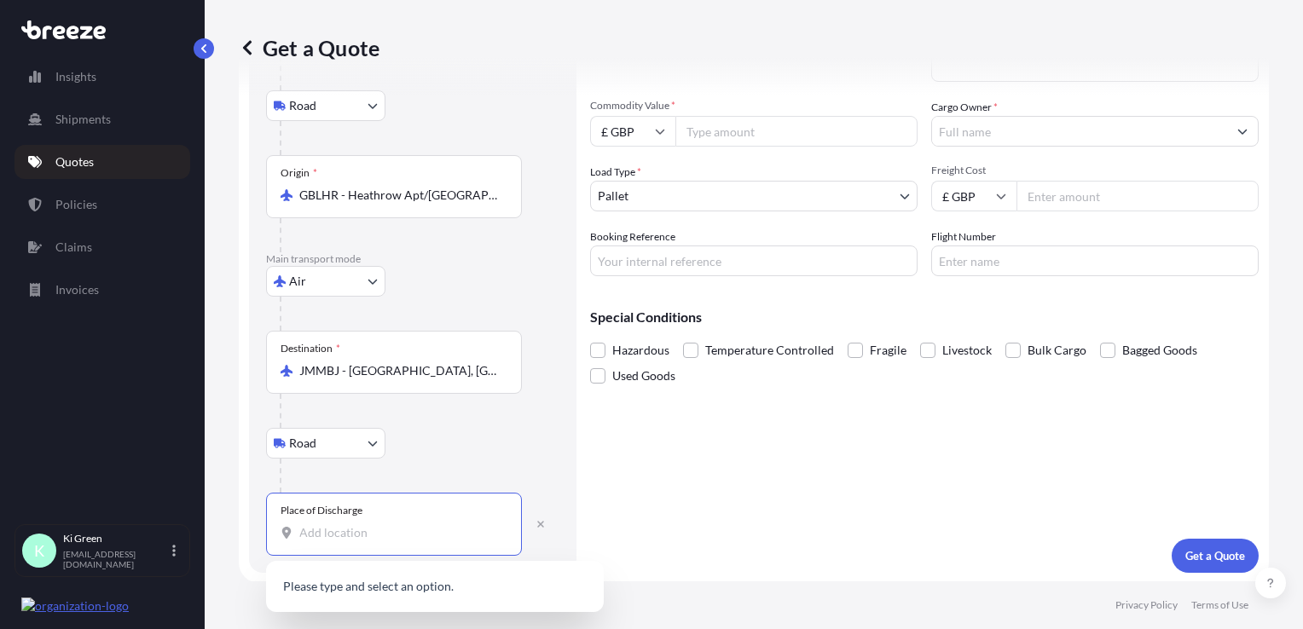
click at [328, 528] on input "Place of Discharge" at bounding box center [399, 533] width 201 height 17
paste input "[GEOGRAPHIC_DATA], [GEOGRAPHIC_DATA]"
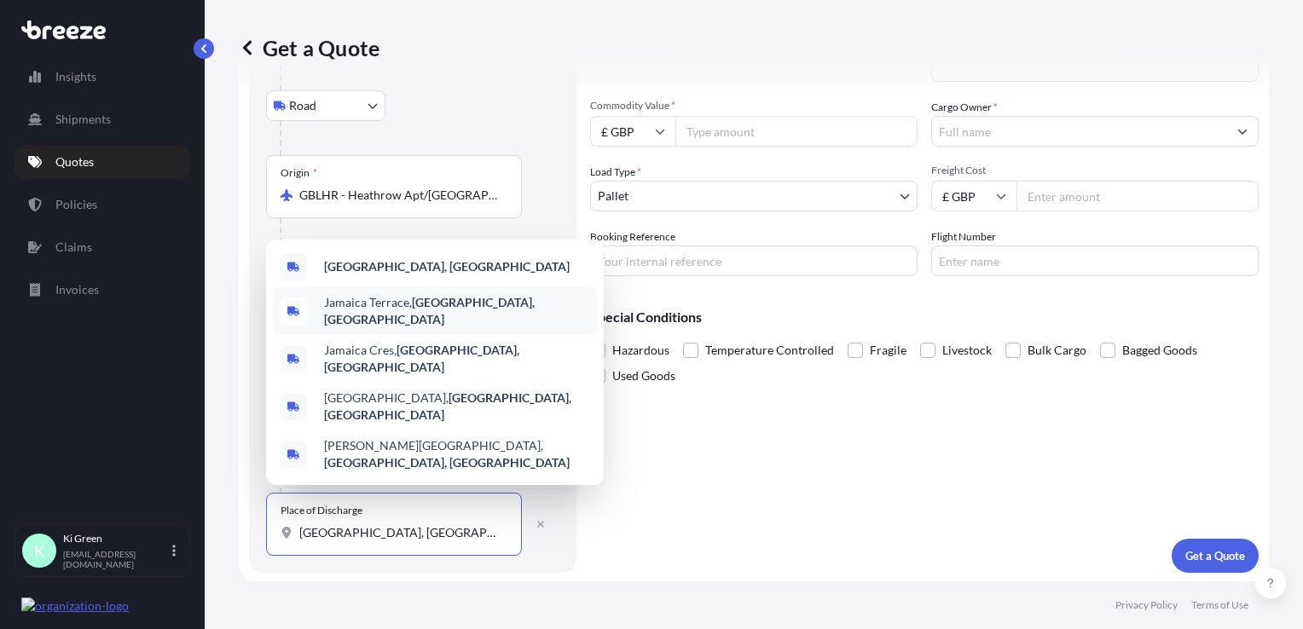
click at [400, 274] on b "[GEOGRAPHIC_DATA], [GEOGRAPHIC_DATA]" at bounding box center [447, 266] width 246 height 15
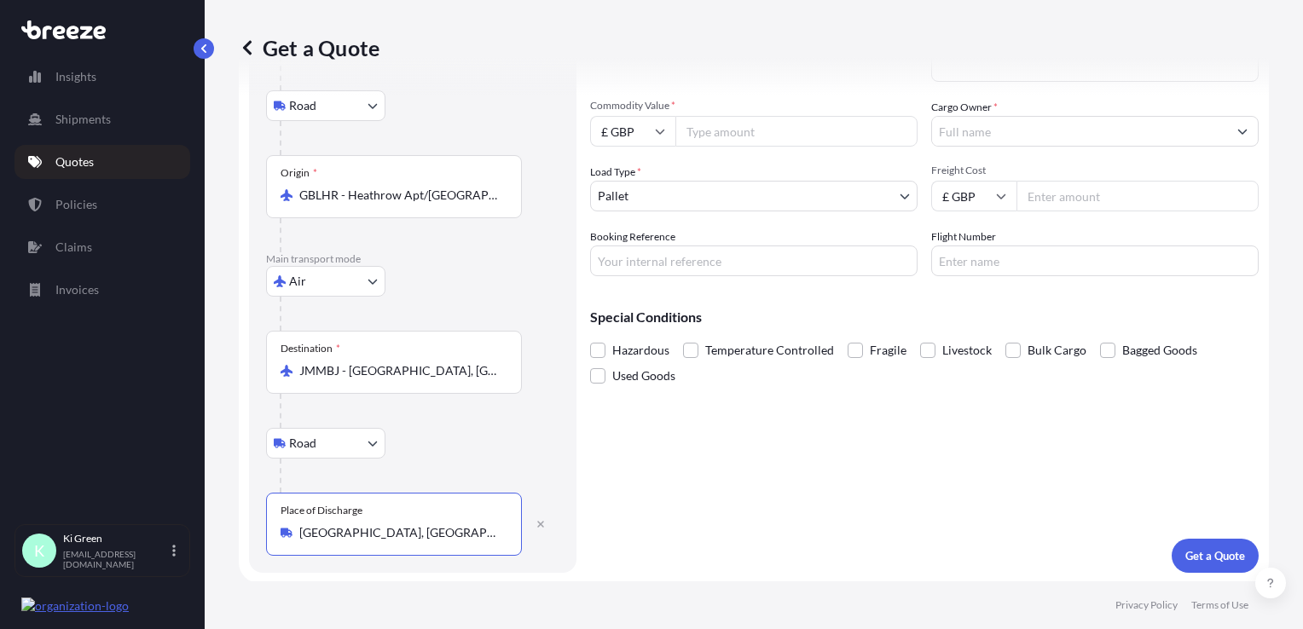
type input "[GEOGRAPHIC_DATA], [GEOGRAPHIC_DATA]"
click at [746, 493] on div "Cargo Details Commodity Category * Commodity Description * Commodity Value * £ …" at bounding box center [924, 252] width 669 height 641
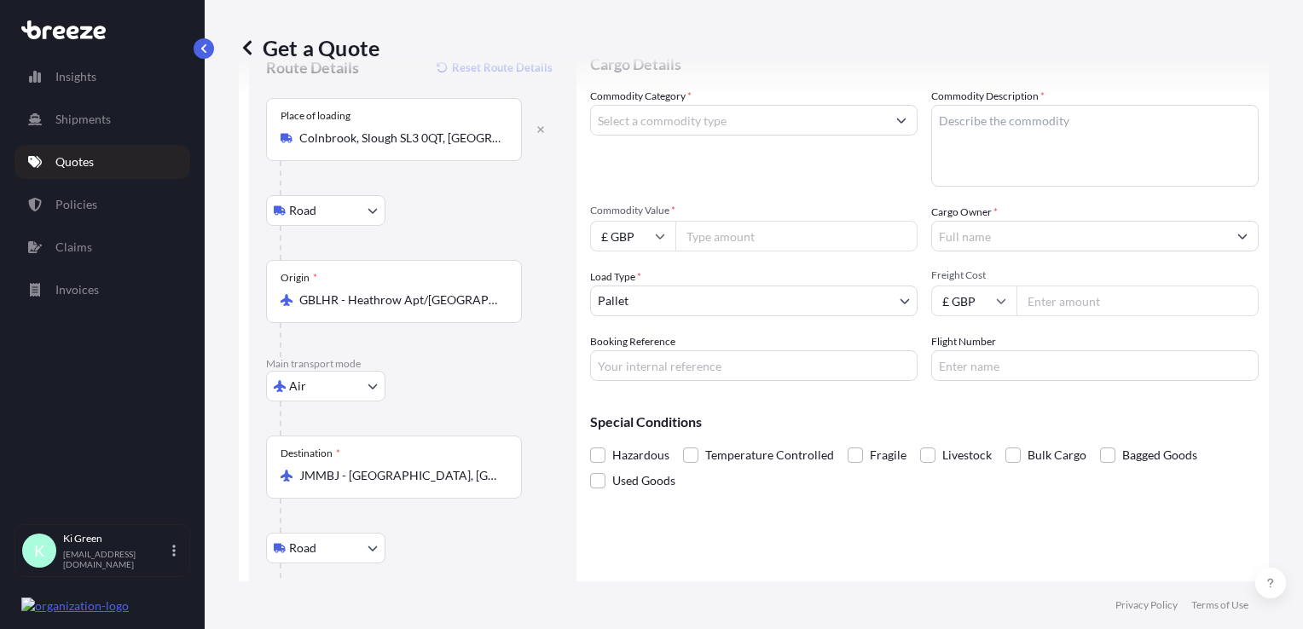
scroll to position [0, 0]
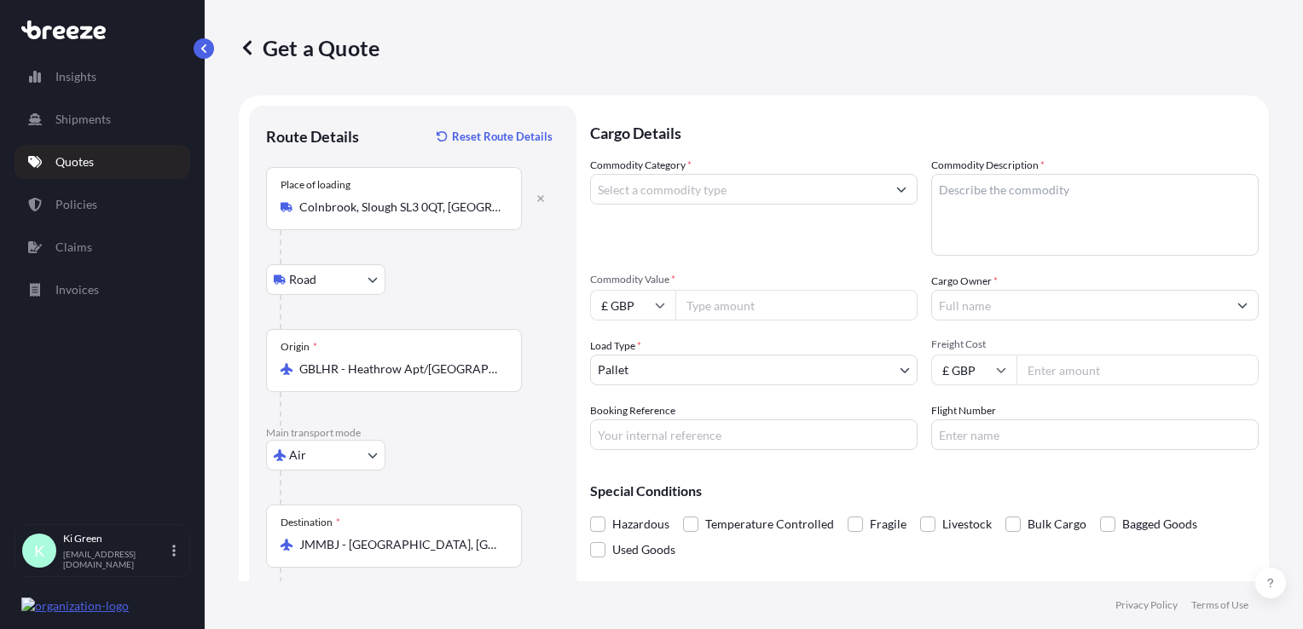
click at [718, 183] on input "Commodity Category *" at bounding box center [738, 189] width 295 height 31
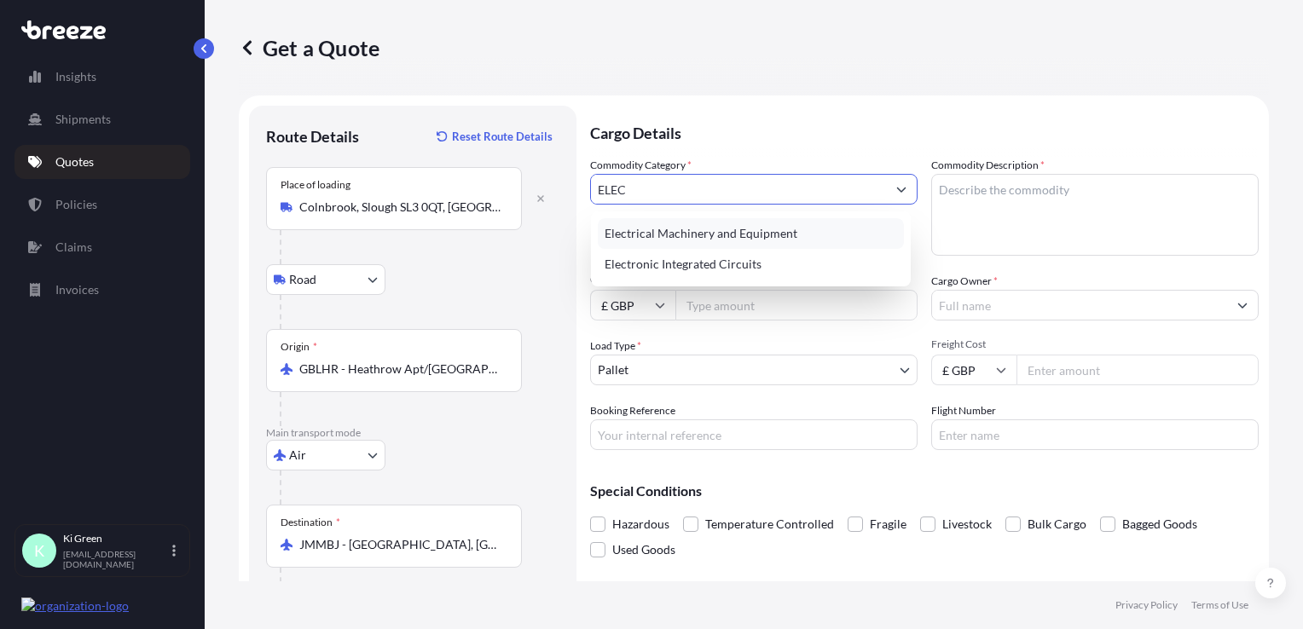
click at [719, 241] on div "Electrical Machinery and Equipment" at bounding box center [751, 233] width 306 height 31
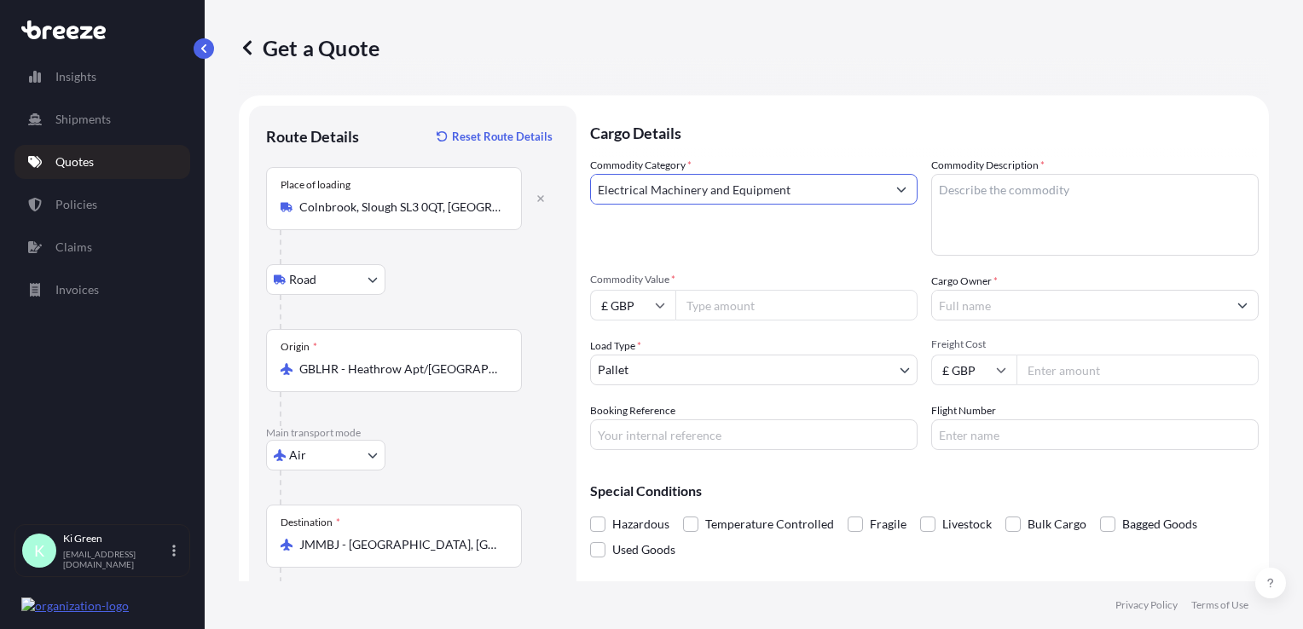
type input "Electrical Machinery and Equipment"
click at [1041, 221] on textarea "Commodity Description *" at bounding box center [1095, 215] width 328 height 82
type textarea "SPARE PARTS"
click at [763, 320] on input "Commodity Value *" at bounding box center [797, 305] width 242 height 31
type input "4000"
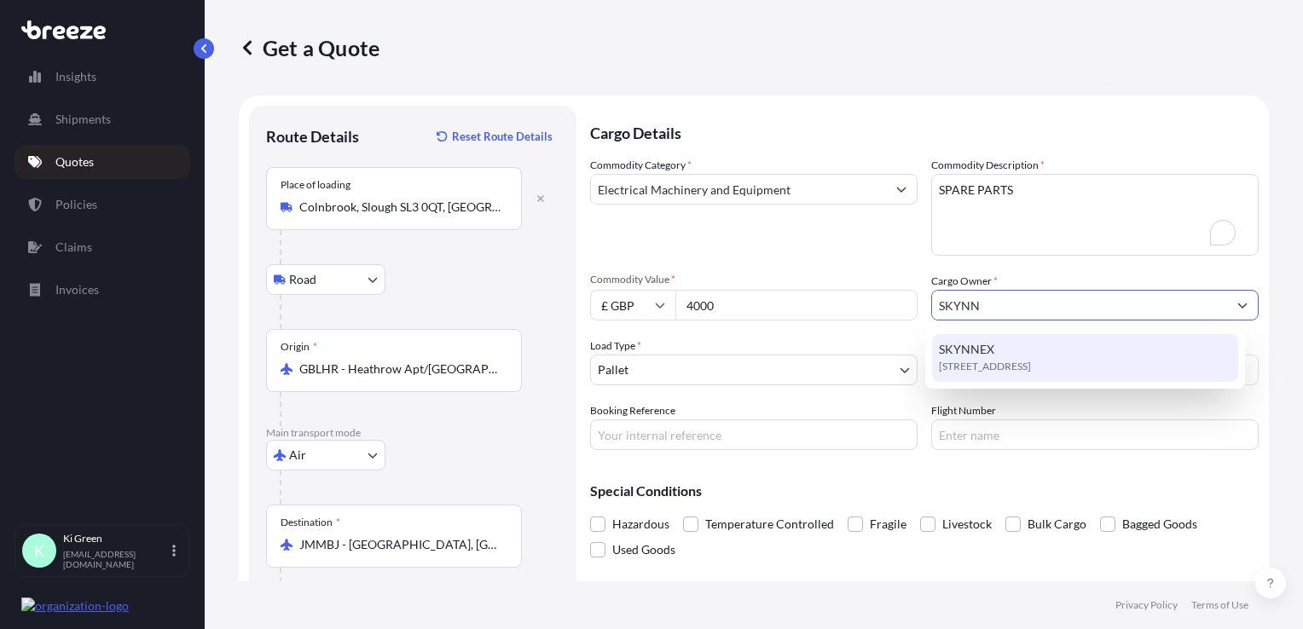
click at [1031, 363] on span "[STREET_ADDRESS]" at bounding box center [985, 366] width 92 height 17
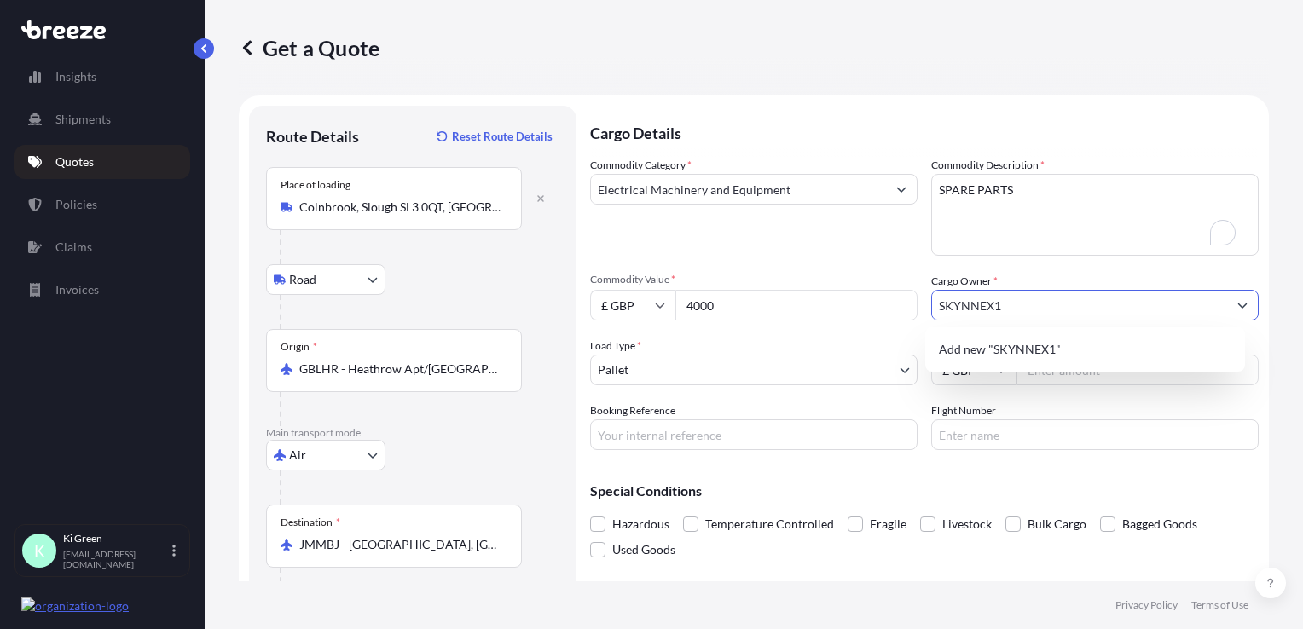
type input "SKYNNEX"
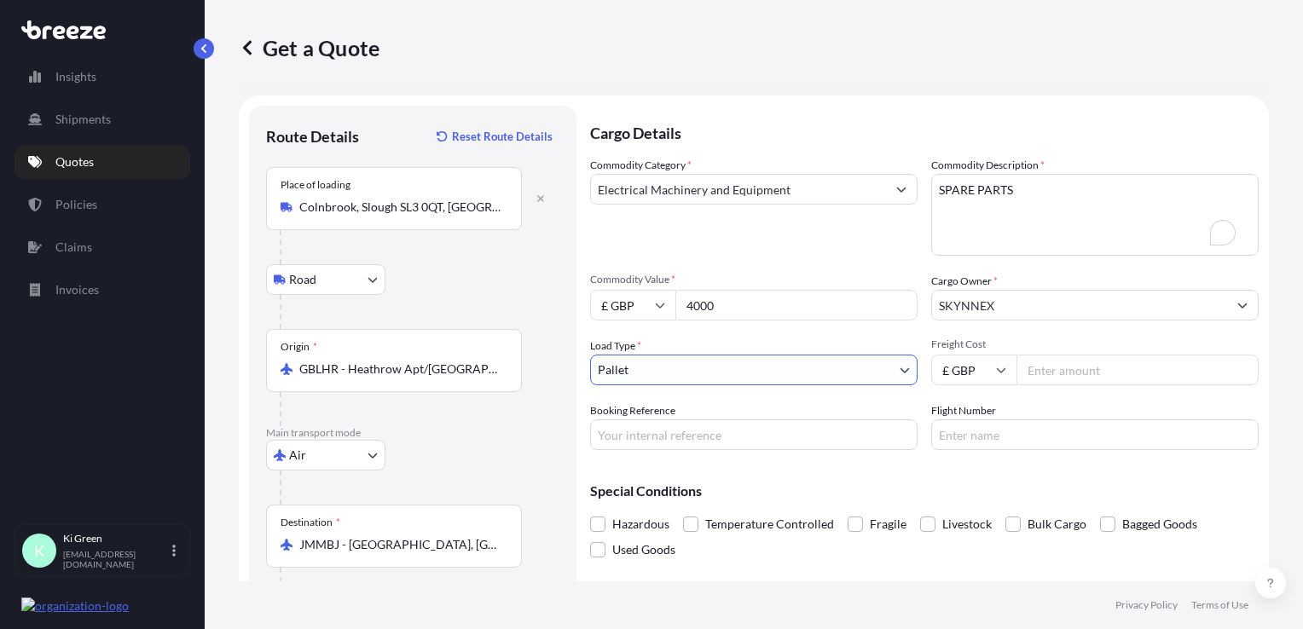
click at [1041, 373] on input "Freight Cost" at bounding box center [1138, 370] width 242 height 31
type input "447.44"
type input "Q158473"
click at [884, 468] on div "Special Conditions Hazardous Temperature Controlled Fragile Livestock Bulk Carg…" at bounding box center [924, 513] width 669 height 99
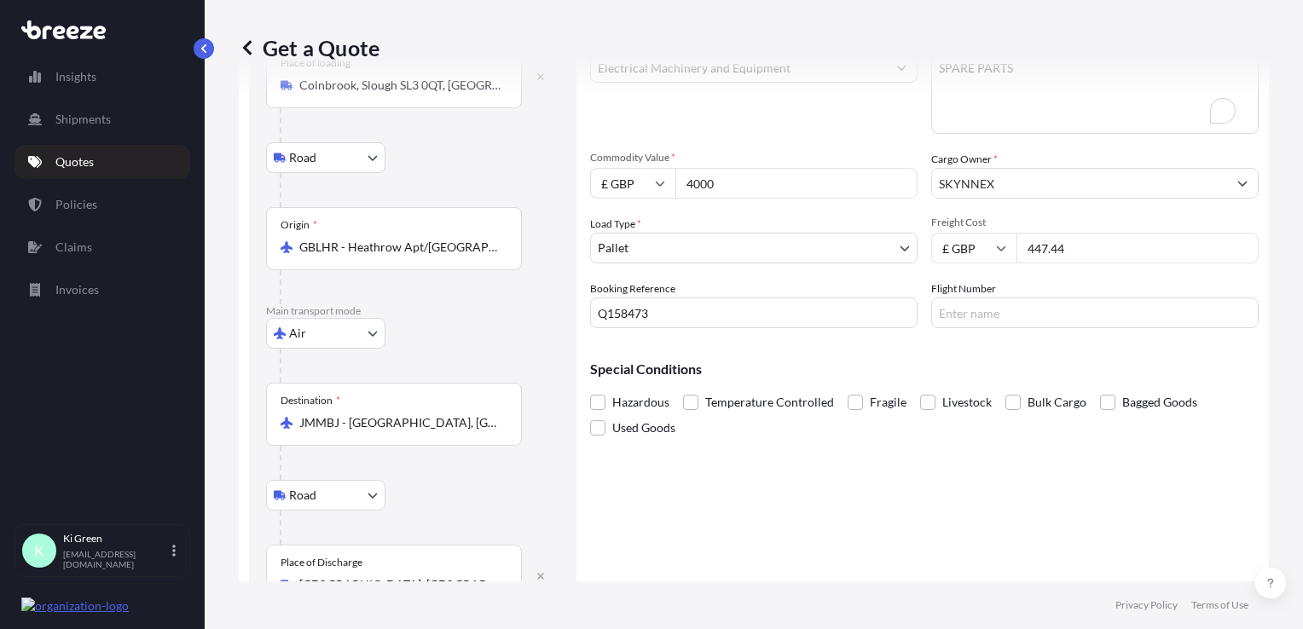
scroll to position [174, 0]
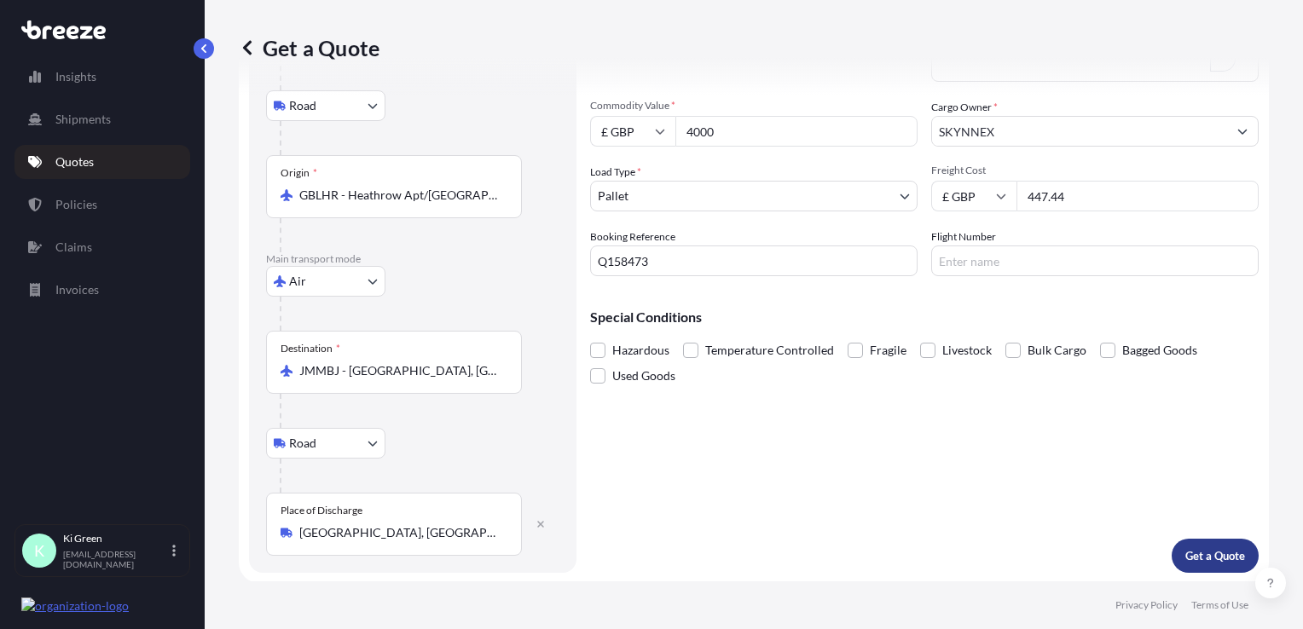
click at [1041, 554] on p "Get a Quote" at bounding box center [1216, 556] width 60 height 17
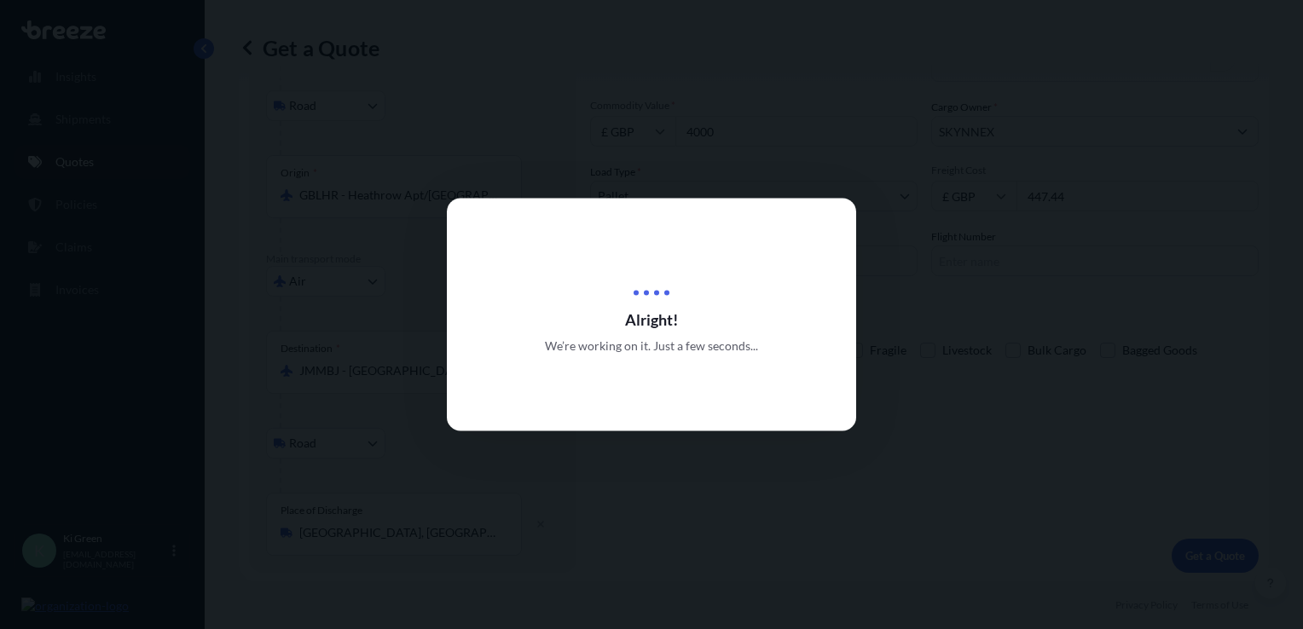
select select "Road"
select select "Air"
select select "Road"
select select "1"
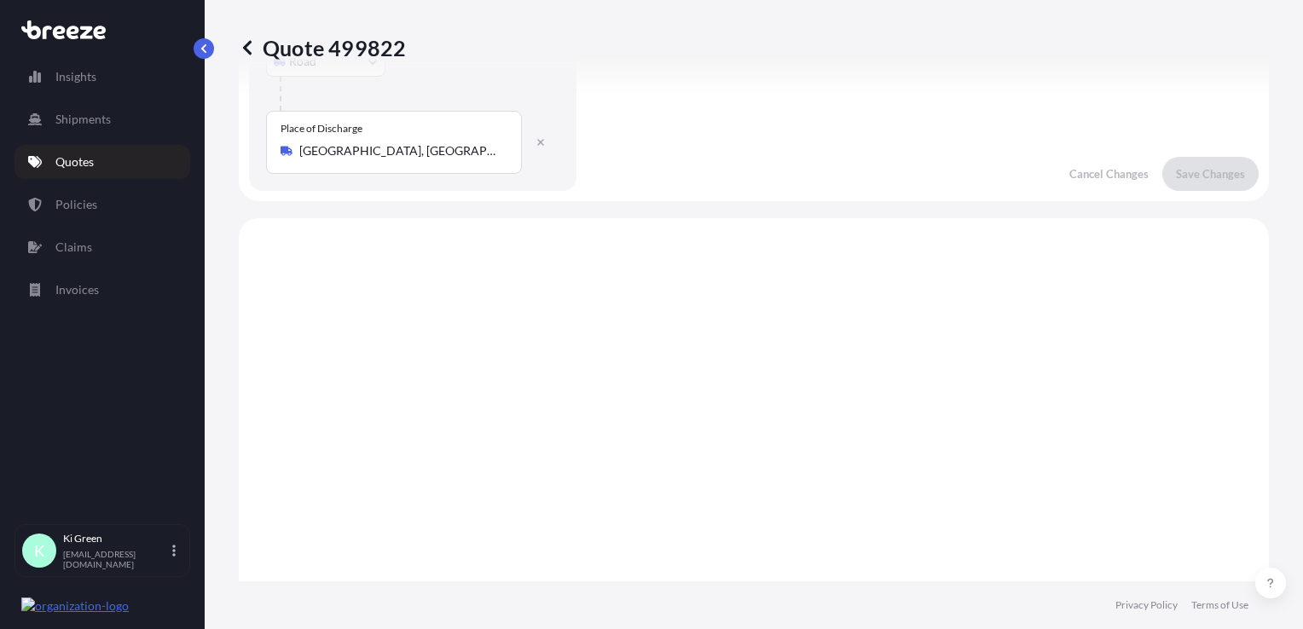
scroll to position [681, 0]
